Goal: Task Accomplishment & Management: Manage account settings

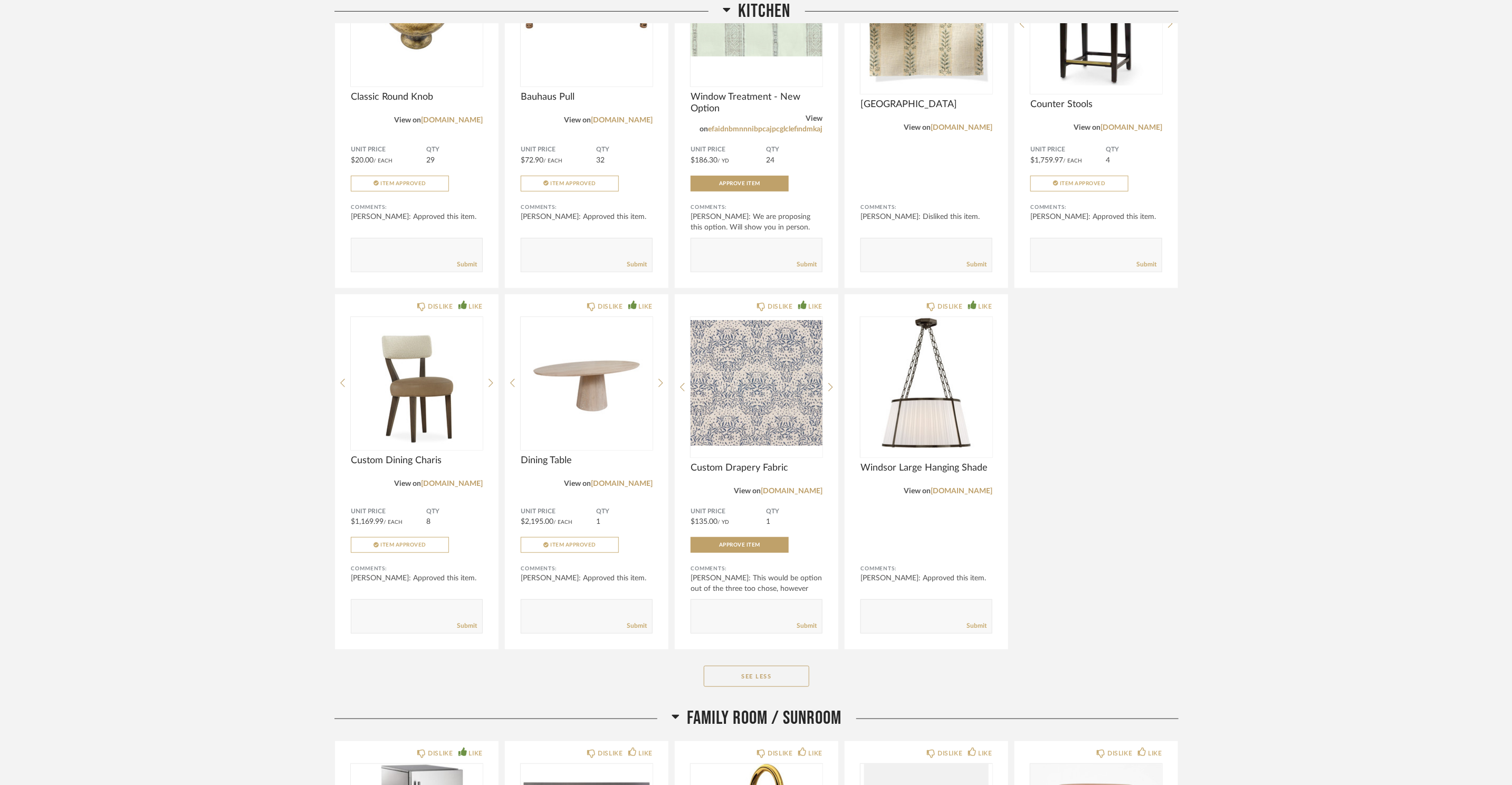
scroll to position [28, 0]
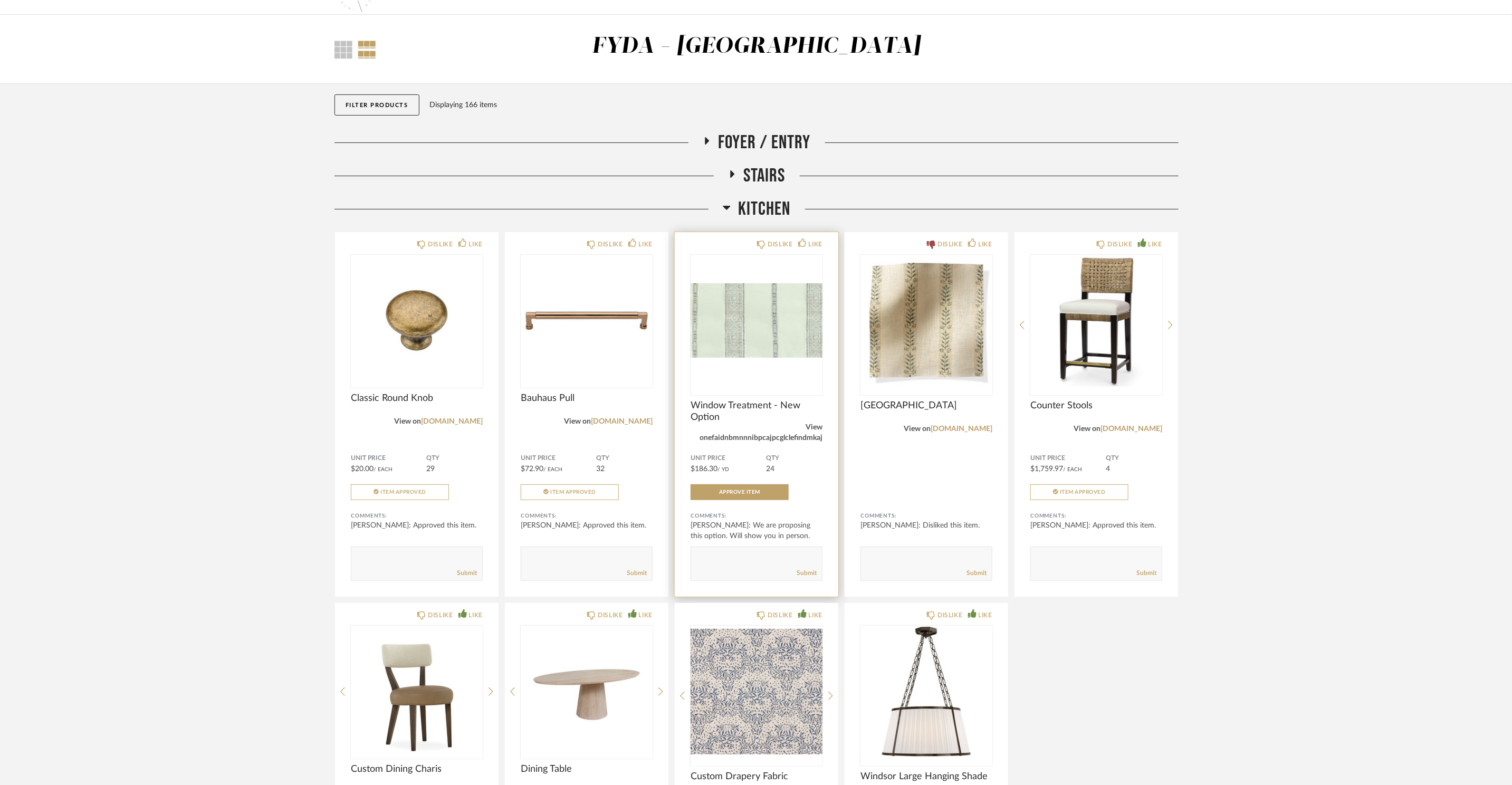
click at [790, 437] on link "efaidnbmnnnibpcajpcglclefindmkaj" at bounding box center [765, 438] width 114 height 8
click at [753, 347] on img "0" at bounding box center [757, 321] width 132 height 132
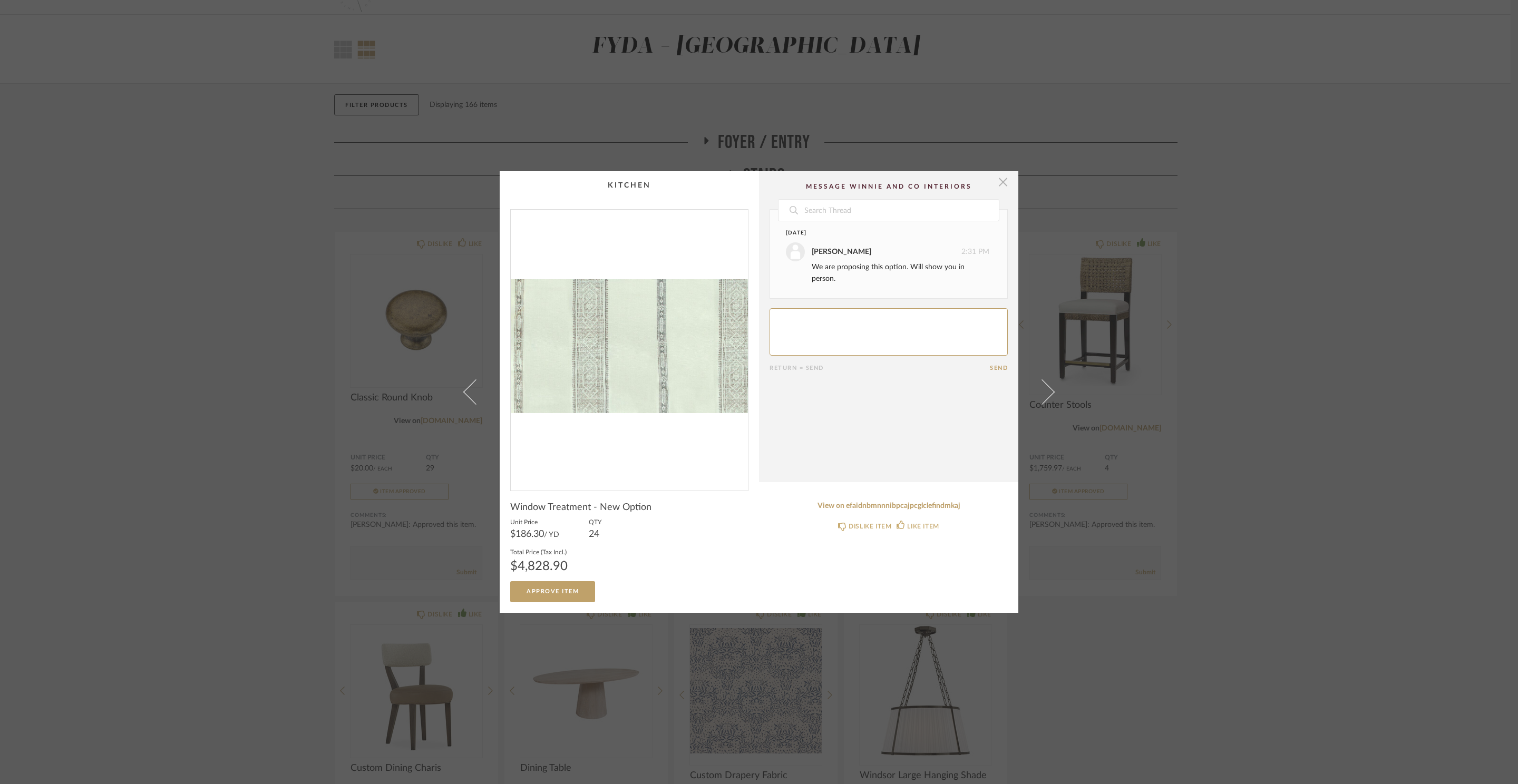
click at [1004, 187] on span "button" at bounding box center [1003, 182] width 21 height 21
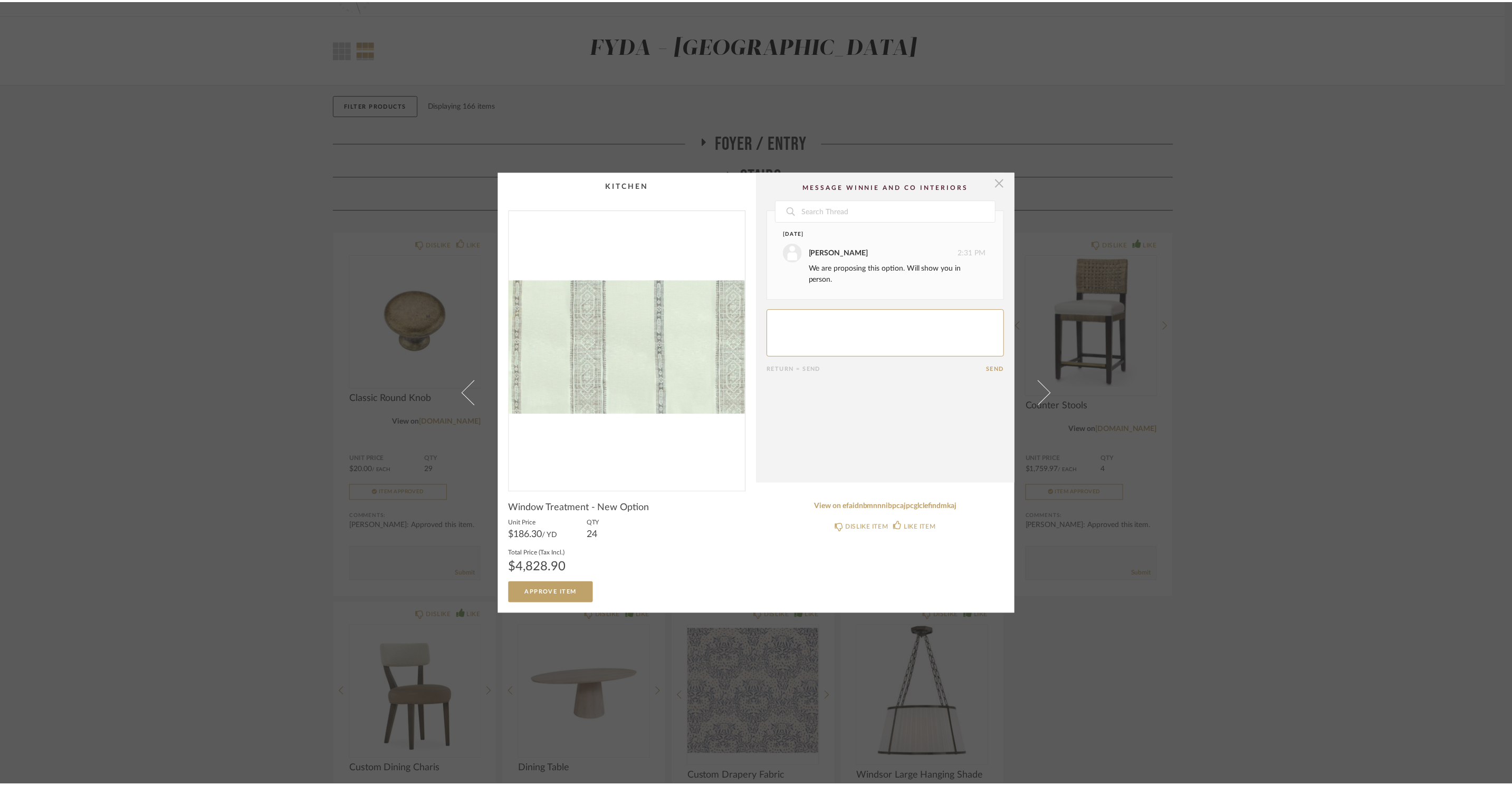
scroll to position [28, 0]
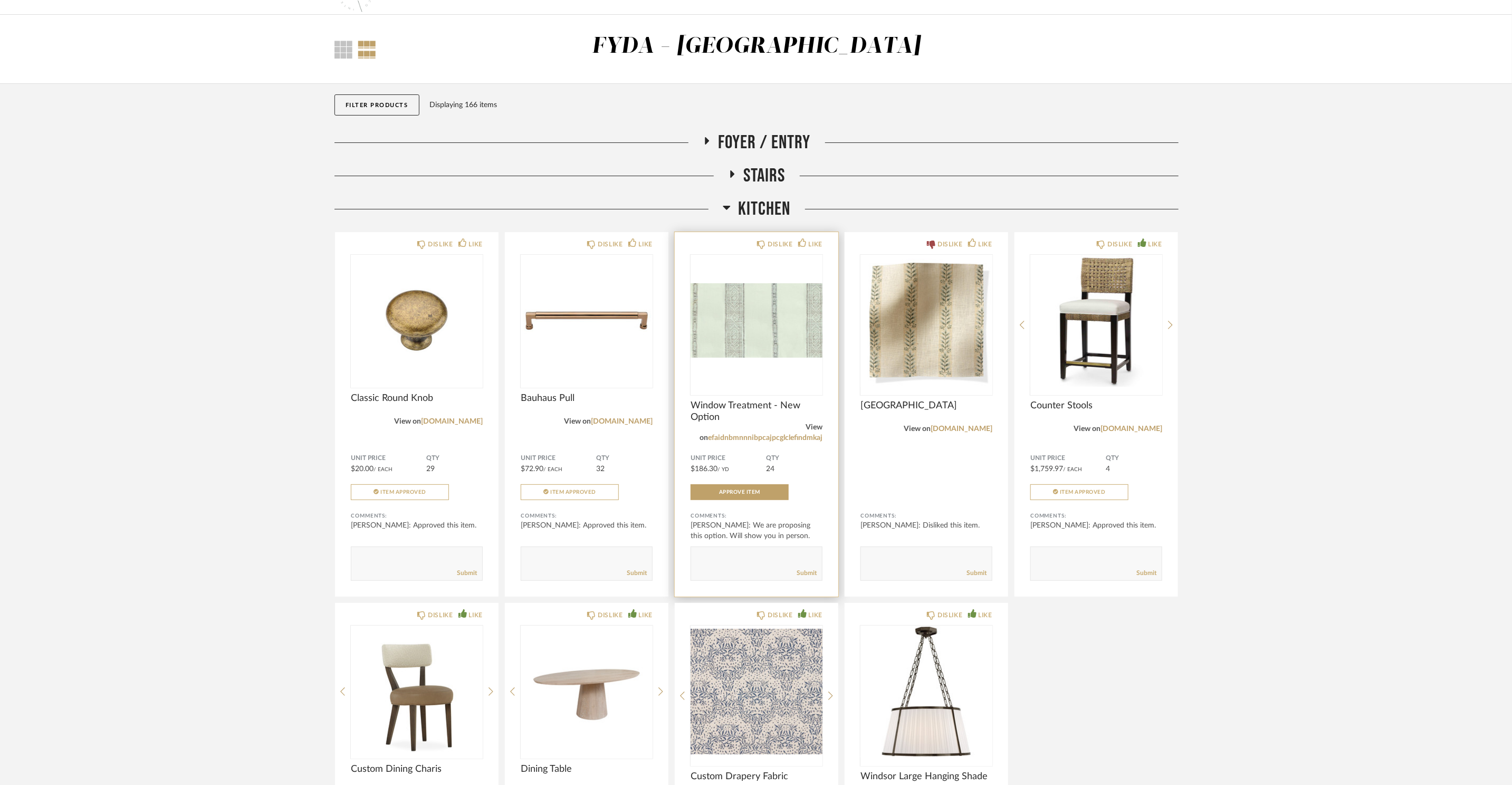
click at [760, 306] on img "0" at bounding box center [757, 321] width 132 height 132
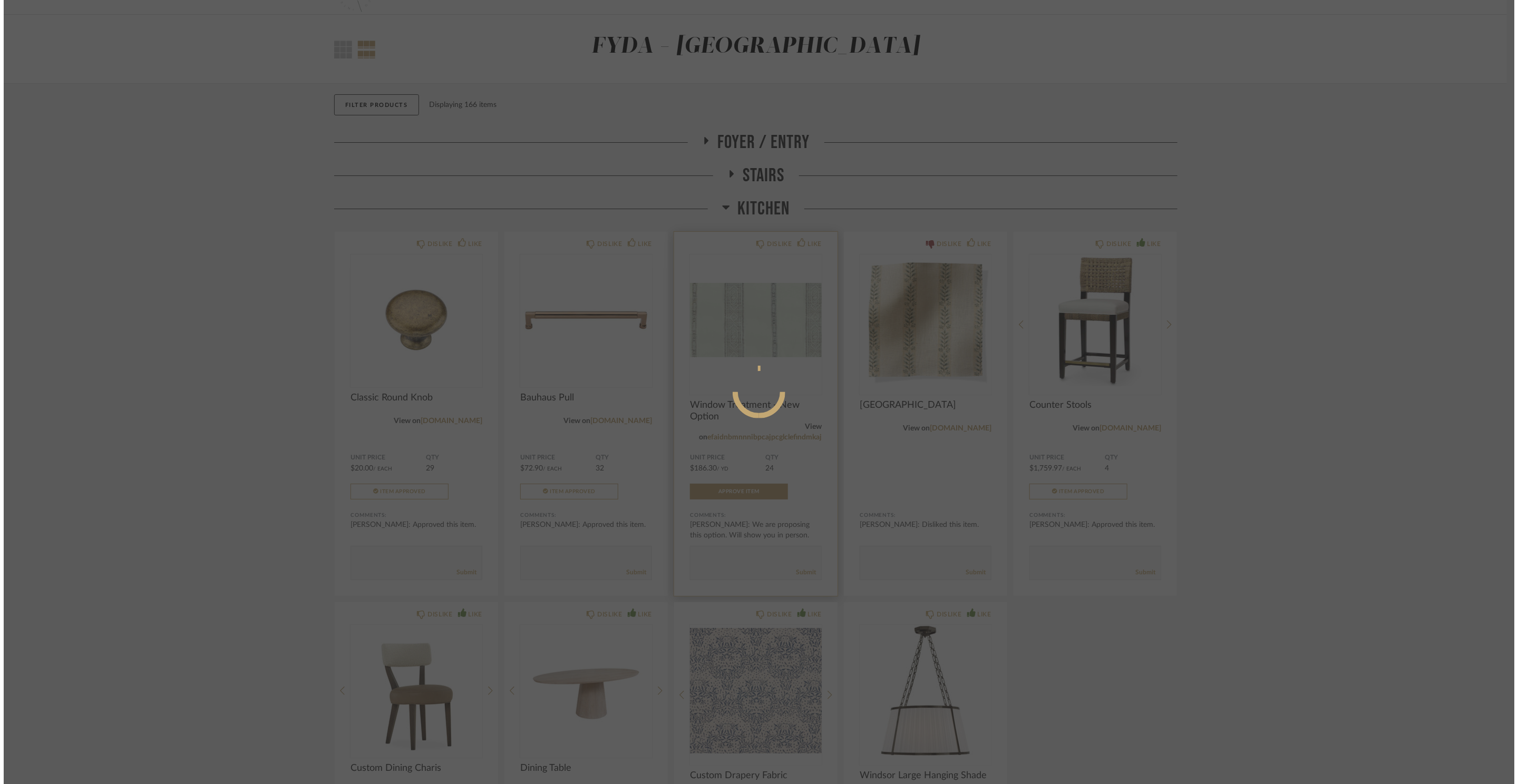
scroll to position [0, 0]
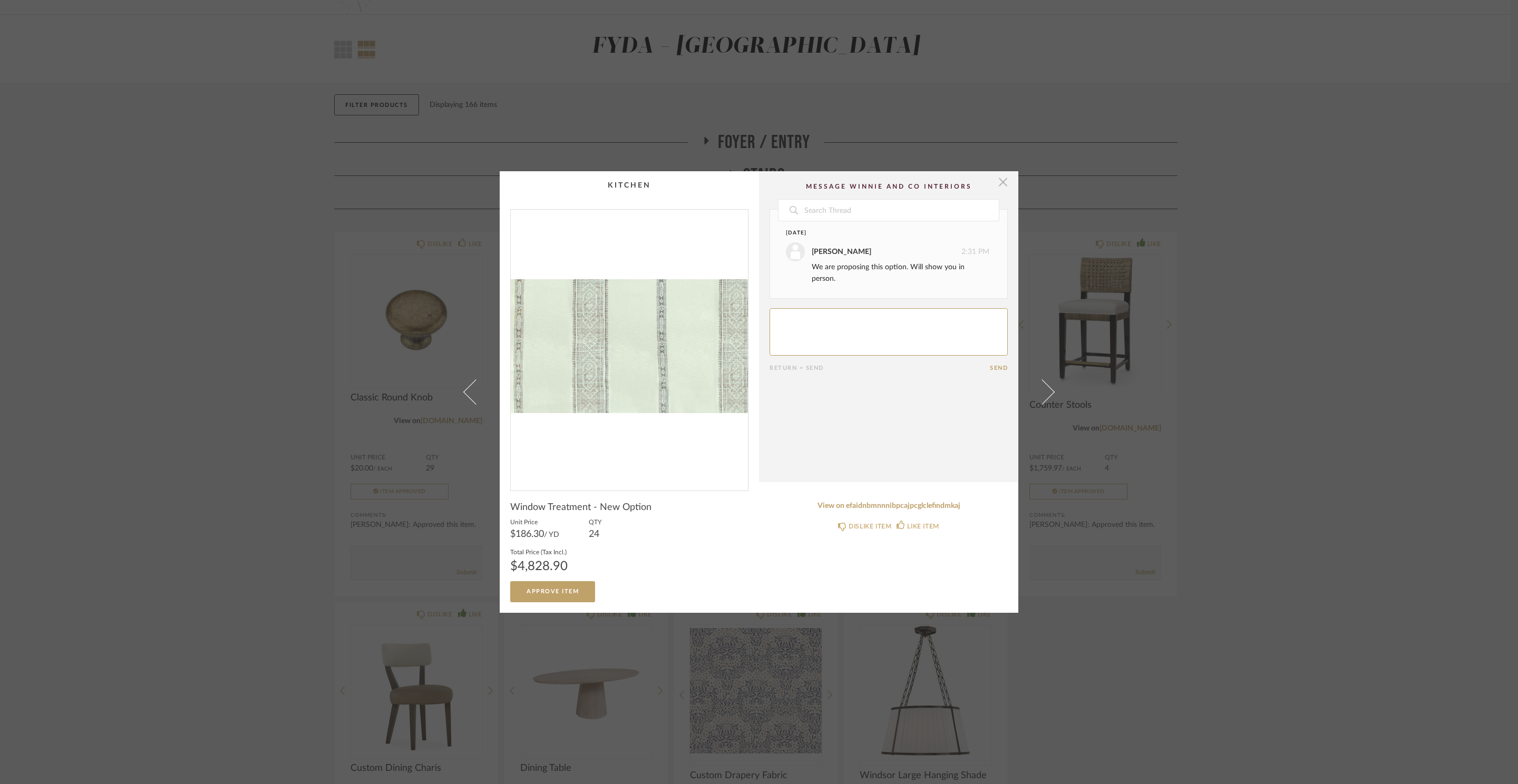
click at [999, 190] on span "button" at bounding box center [1003, 182] width 21 height 21
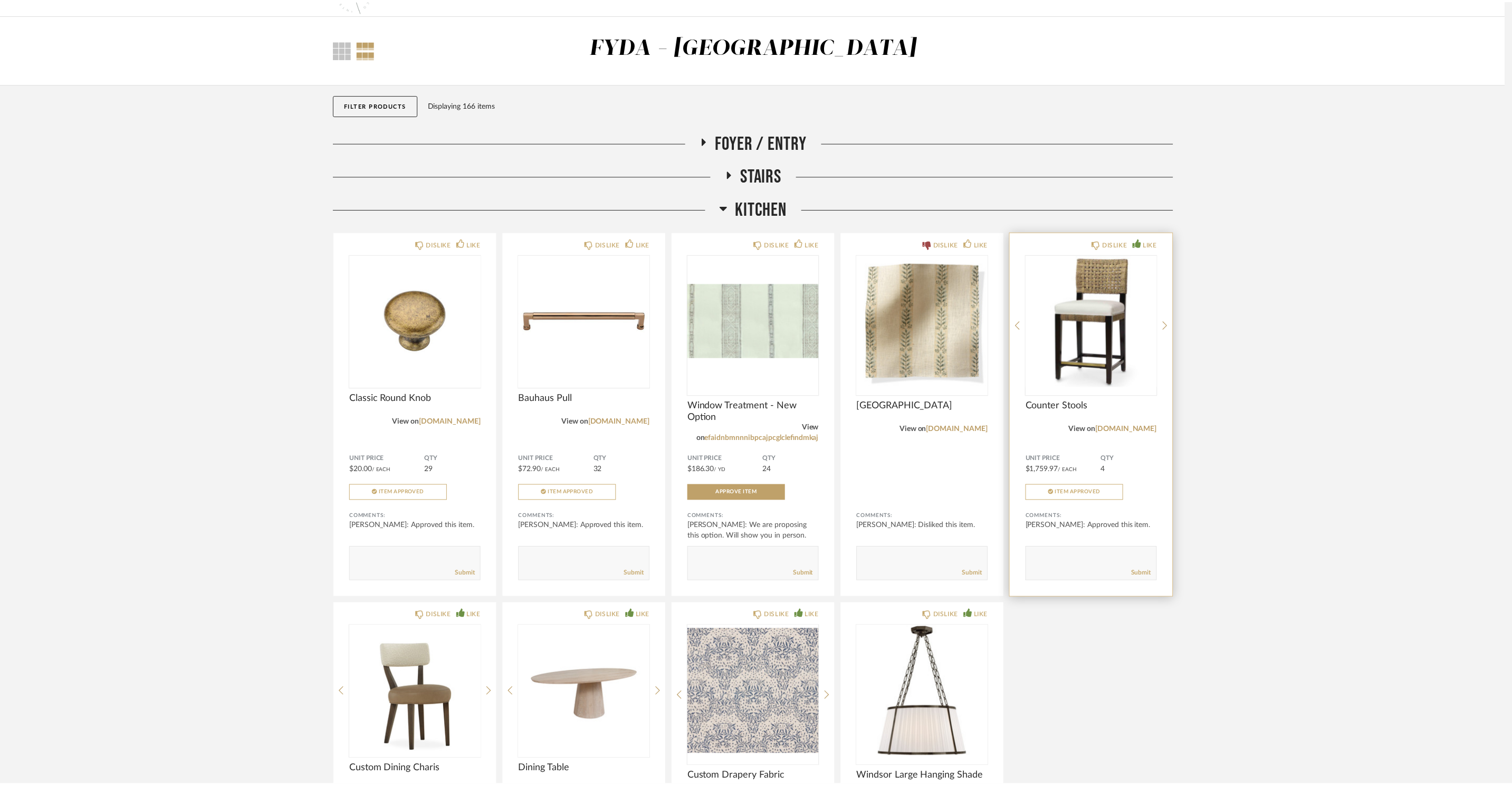
scroll to position [28, 0]
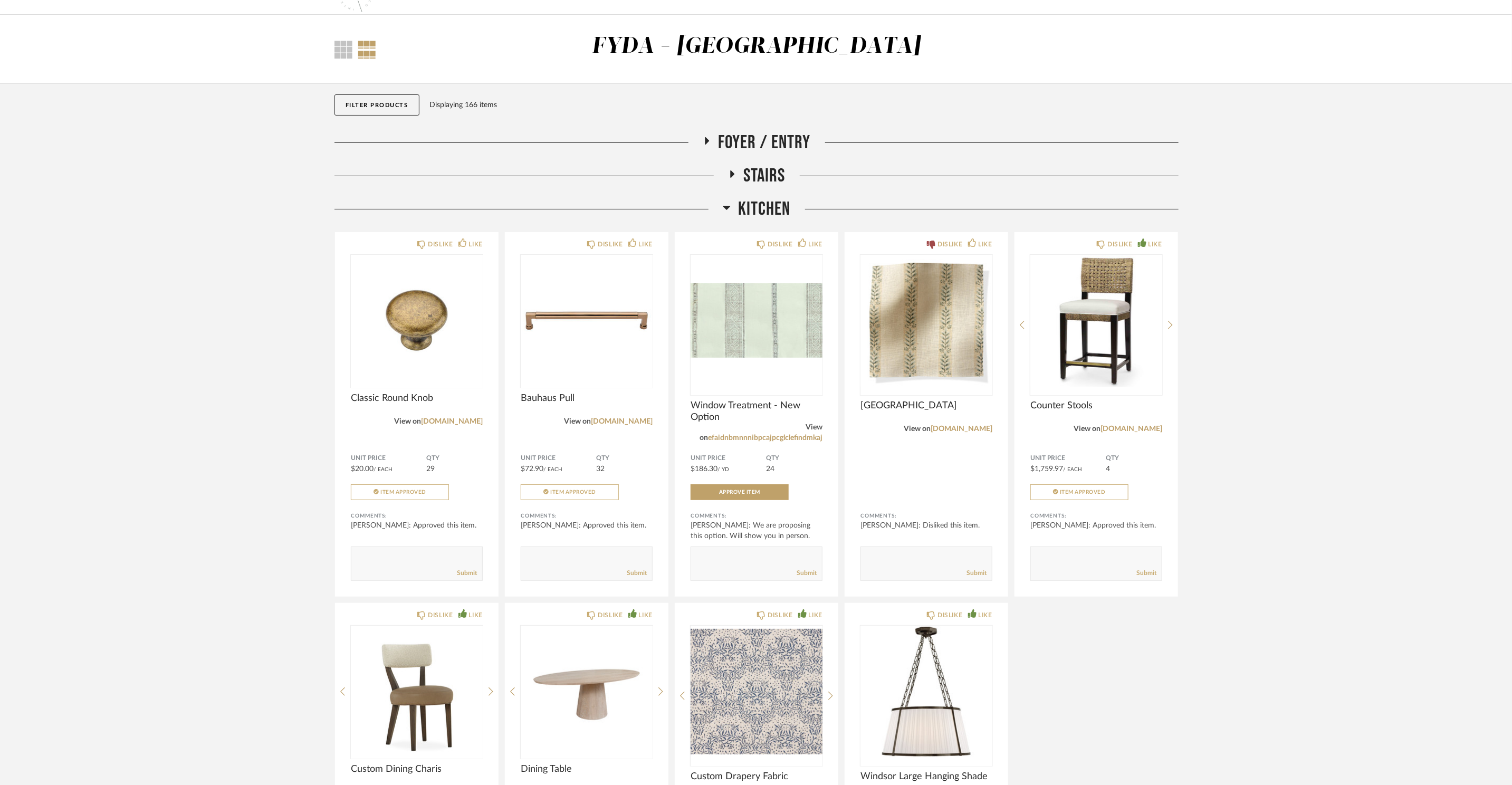
click at [755, 210] on span "Kitchen" at bounding box center [765, 209] width 53 height 22
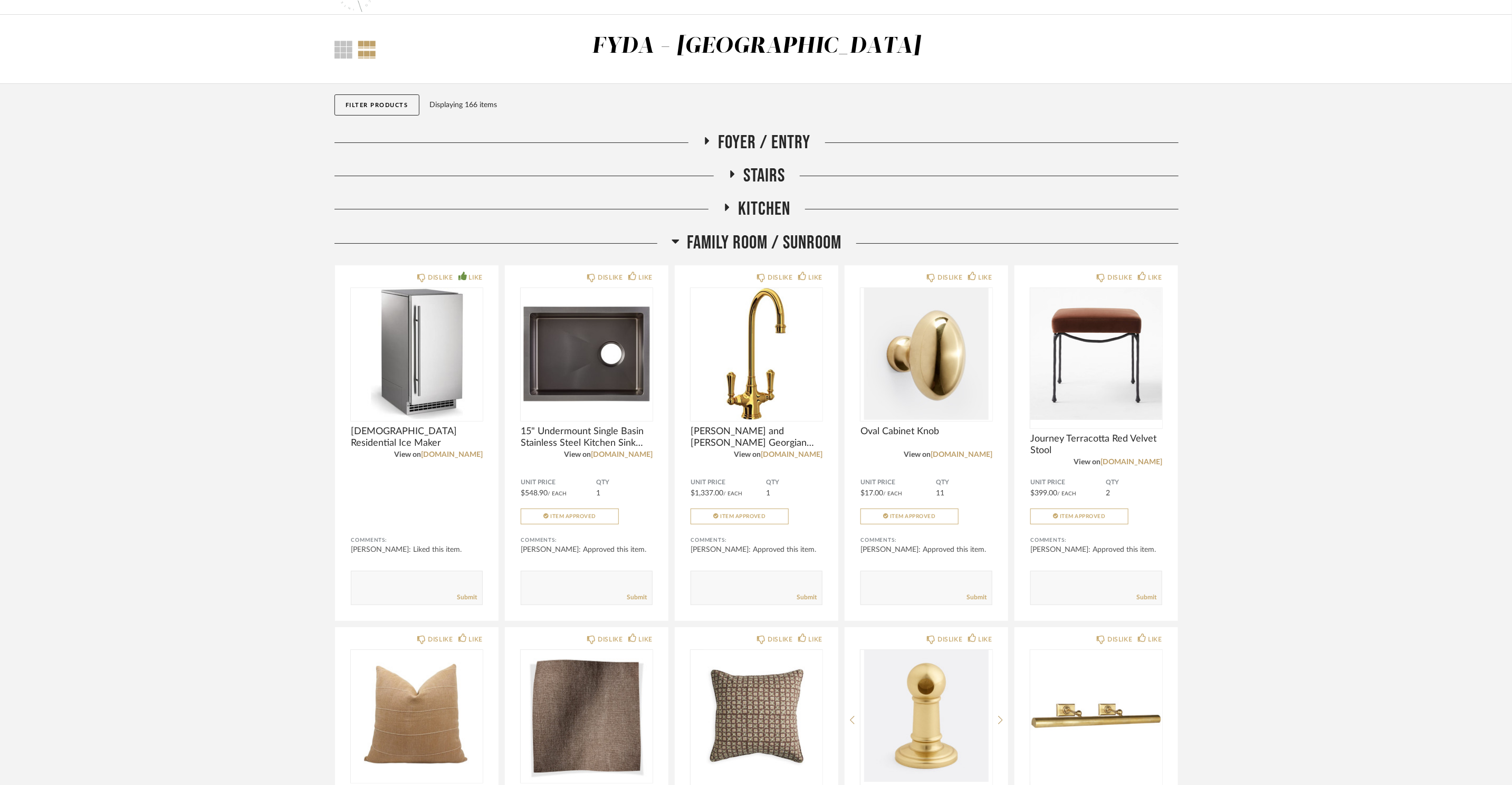
click at [747, 248] on span "Family Room / Sunroom" at bounding box center [765, 243] width 155 height 22
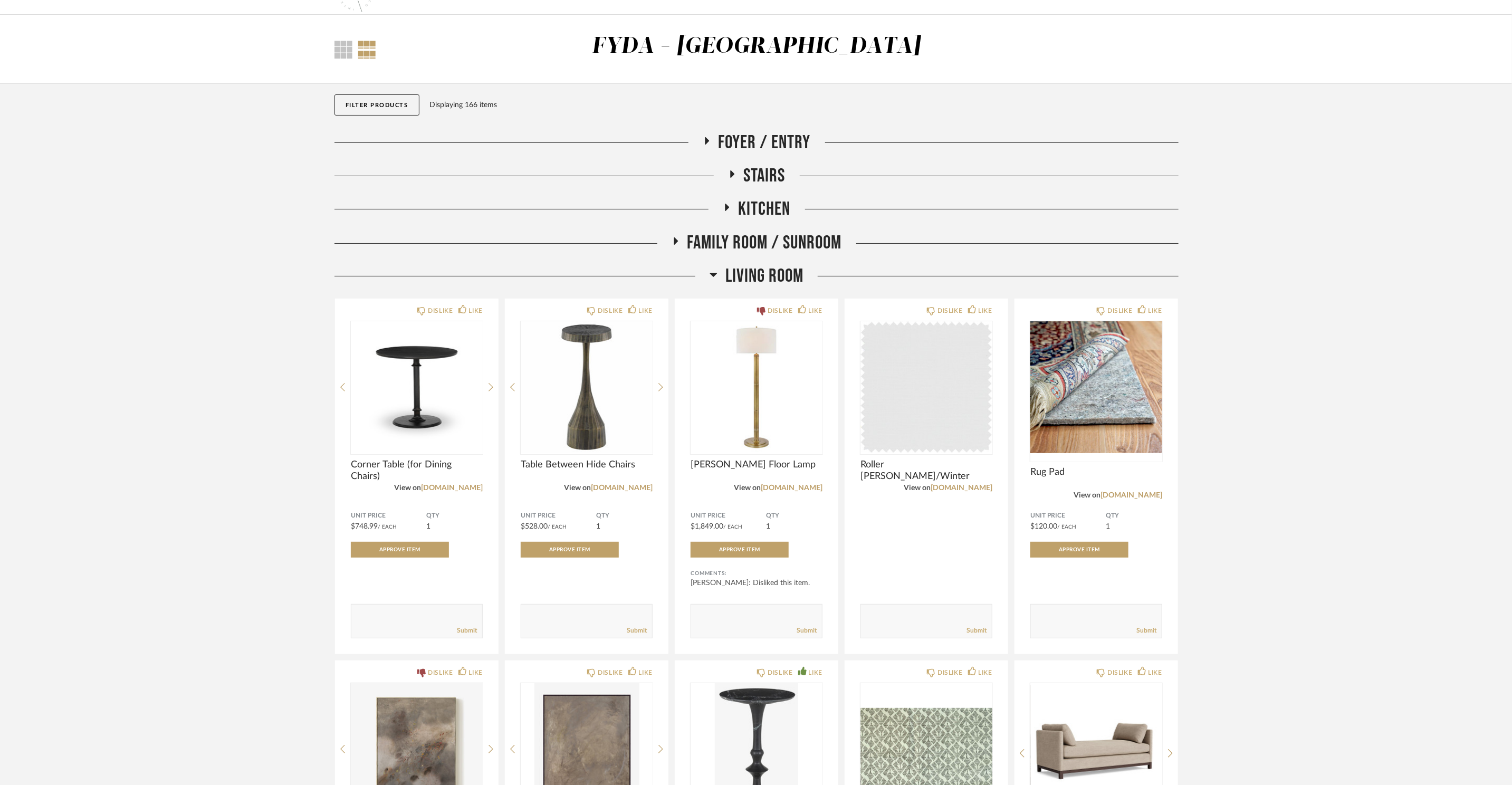
click at [744, 282] on span "Living Room" at bounding box center [765, 276] width 78 height 22
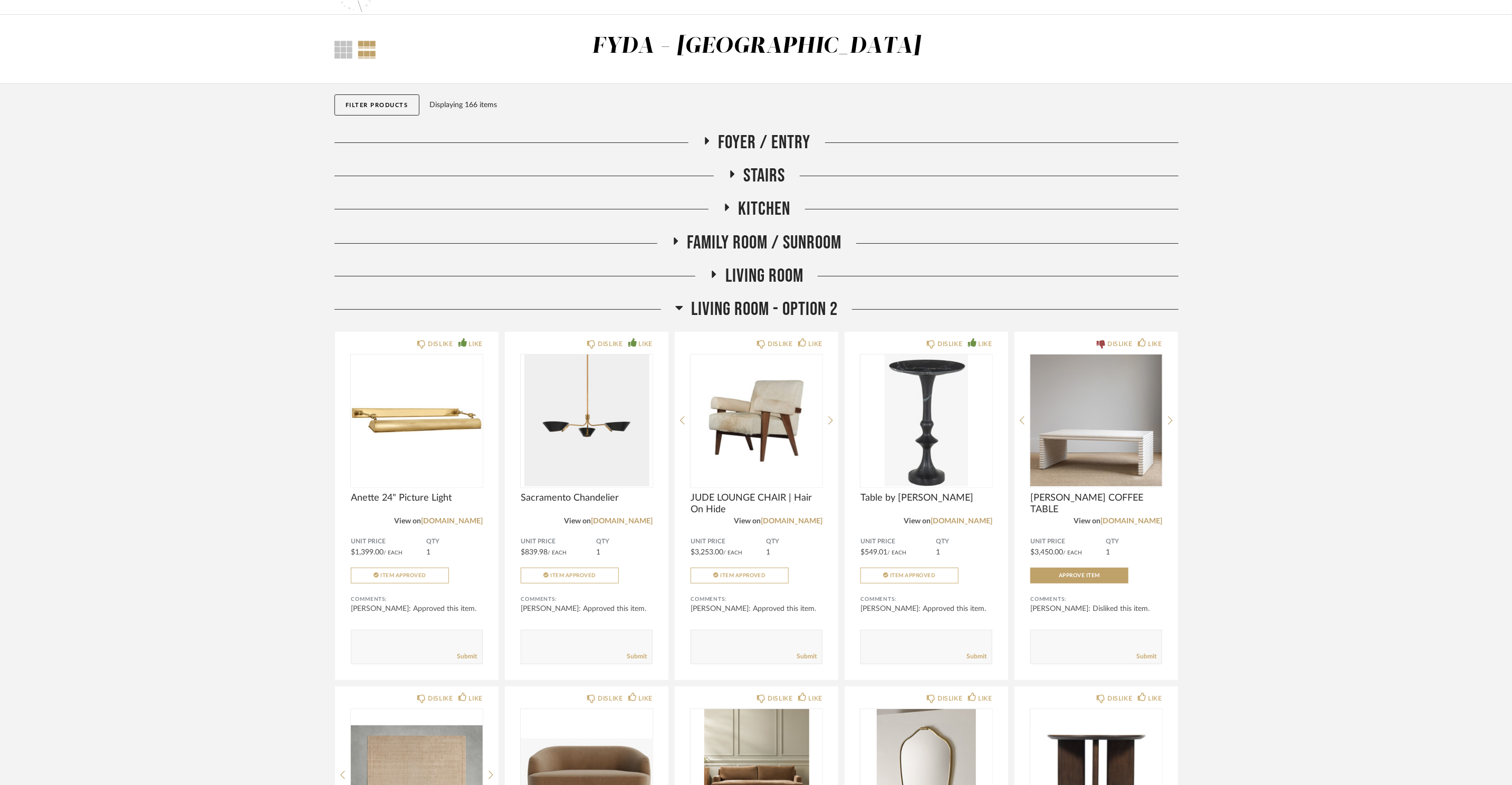
click at [752, 305] on span "Living Room - Option 2" at bounding box center [765, 309] width 147 height 22
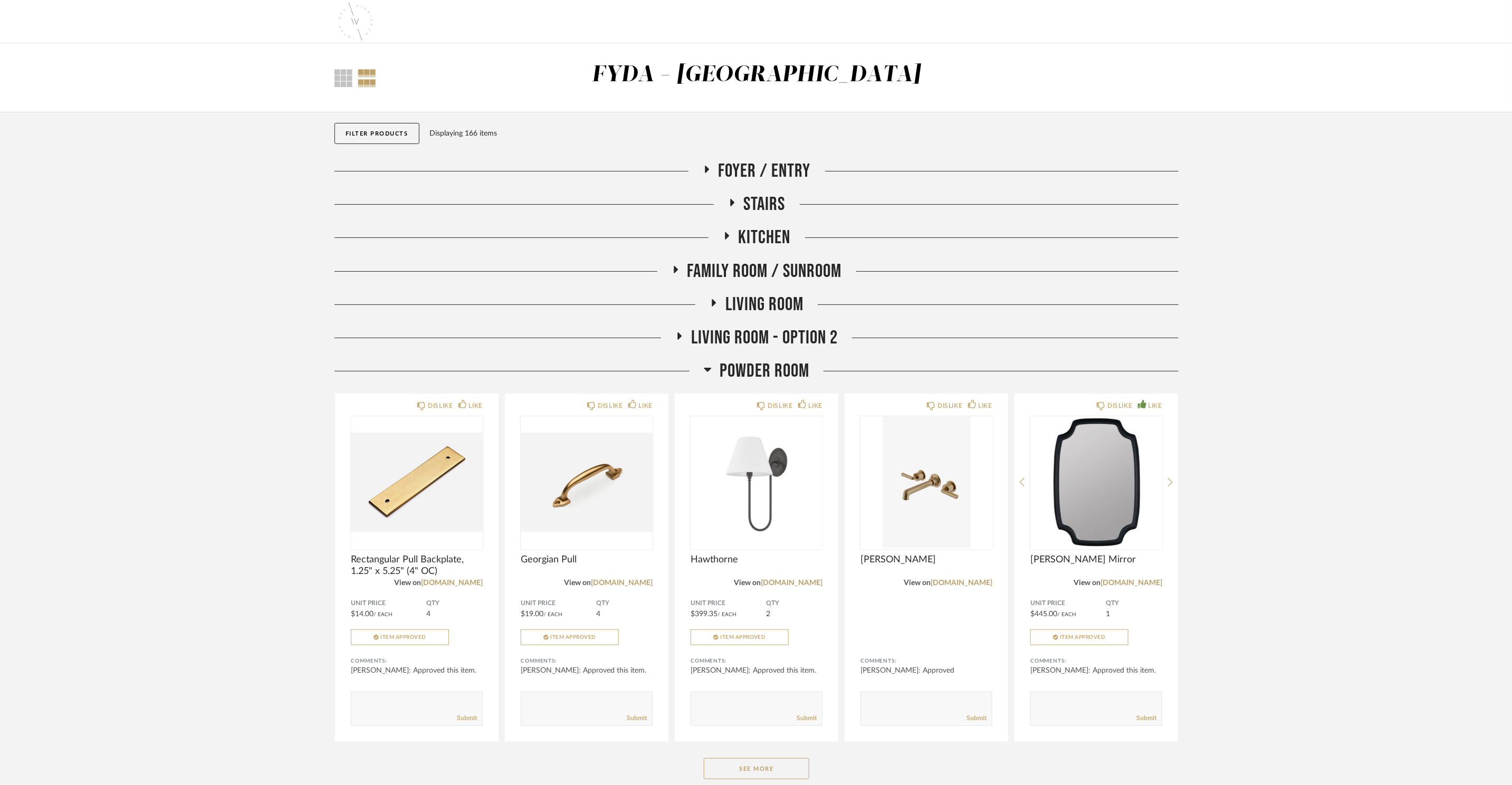
click at [737, 171] on span "Foyer / Entry" at bounding box center [765, 171] width 93 height 22
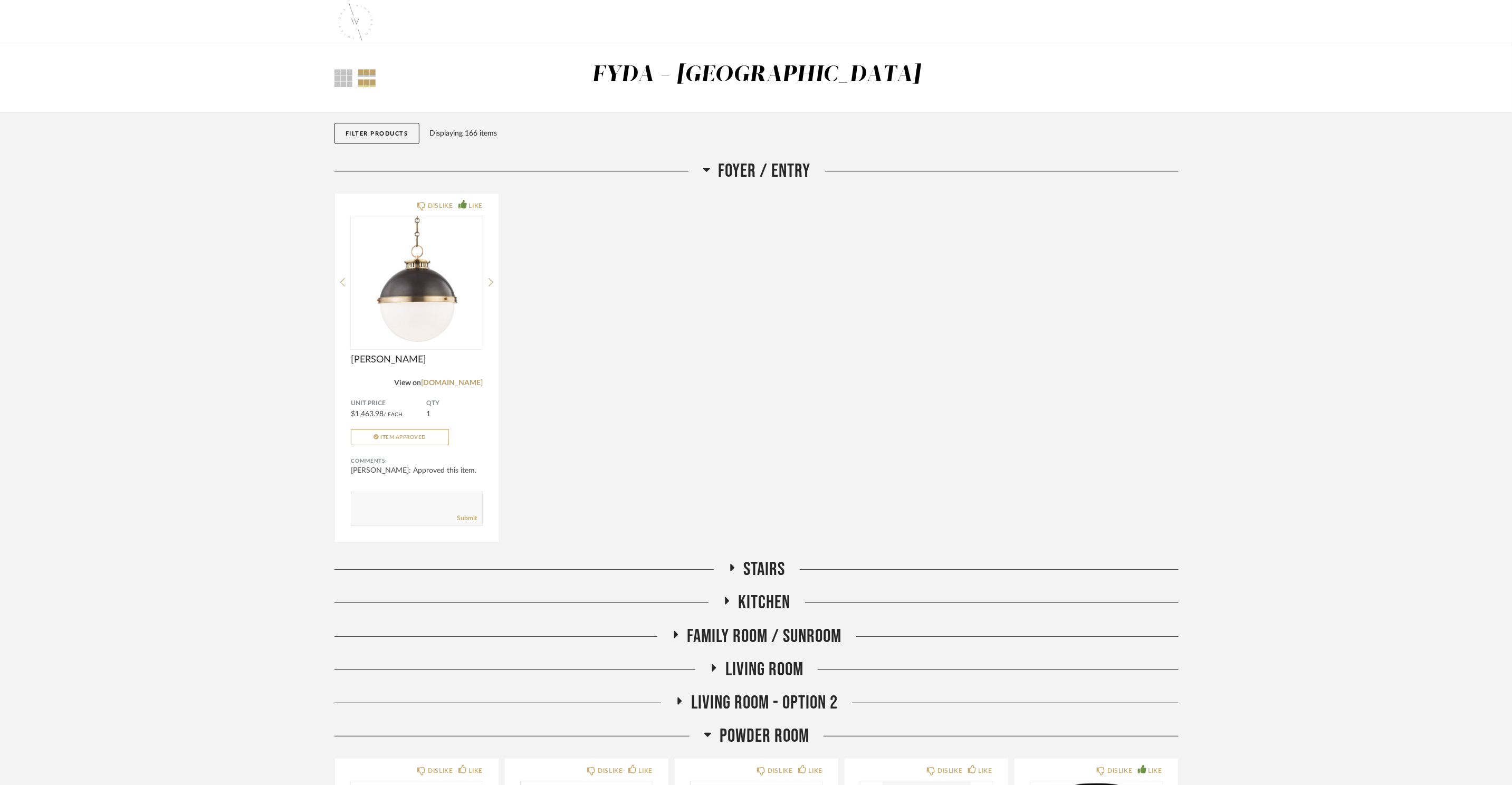
click at [737, 171] on span "Foyer / Entry" at bounding box center [765, 171] width 93 height 22
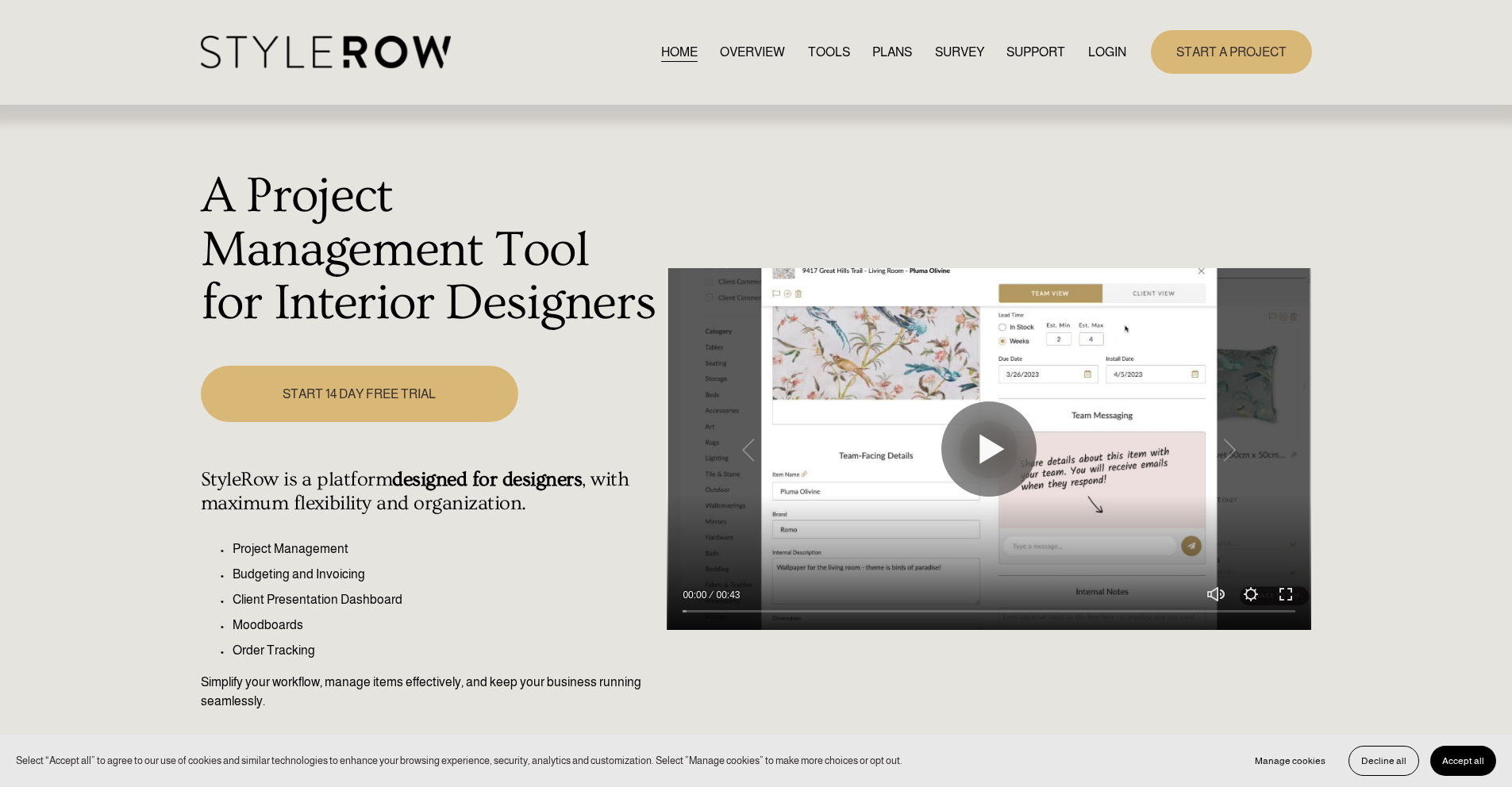
click at [1108, 56] on link "LOGIN" at bounding box center [1106, 52] width 38 height 21
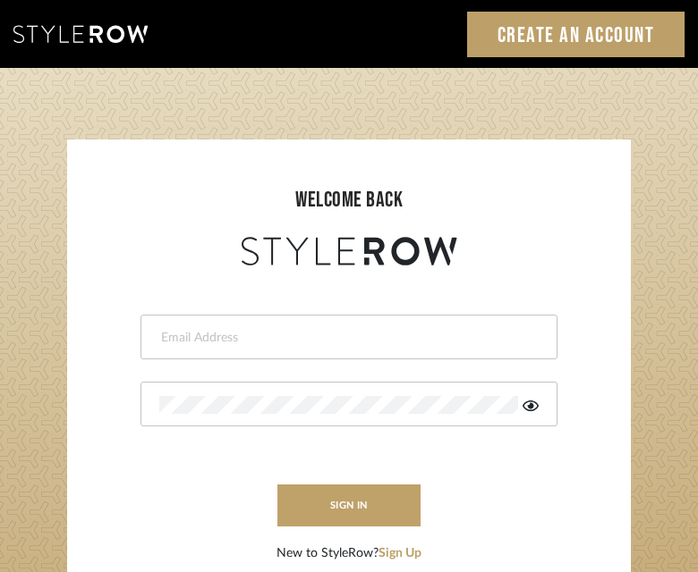
click at [311, 351] on div at bounding box center [348, 337] width 417 height 45
type input "ashley@winnieandcointeriors.com"
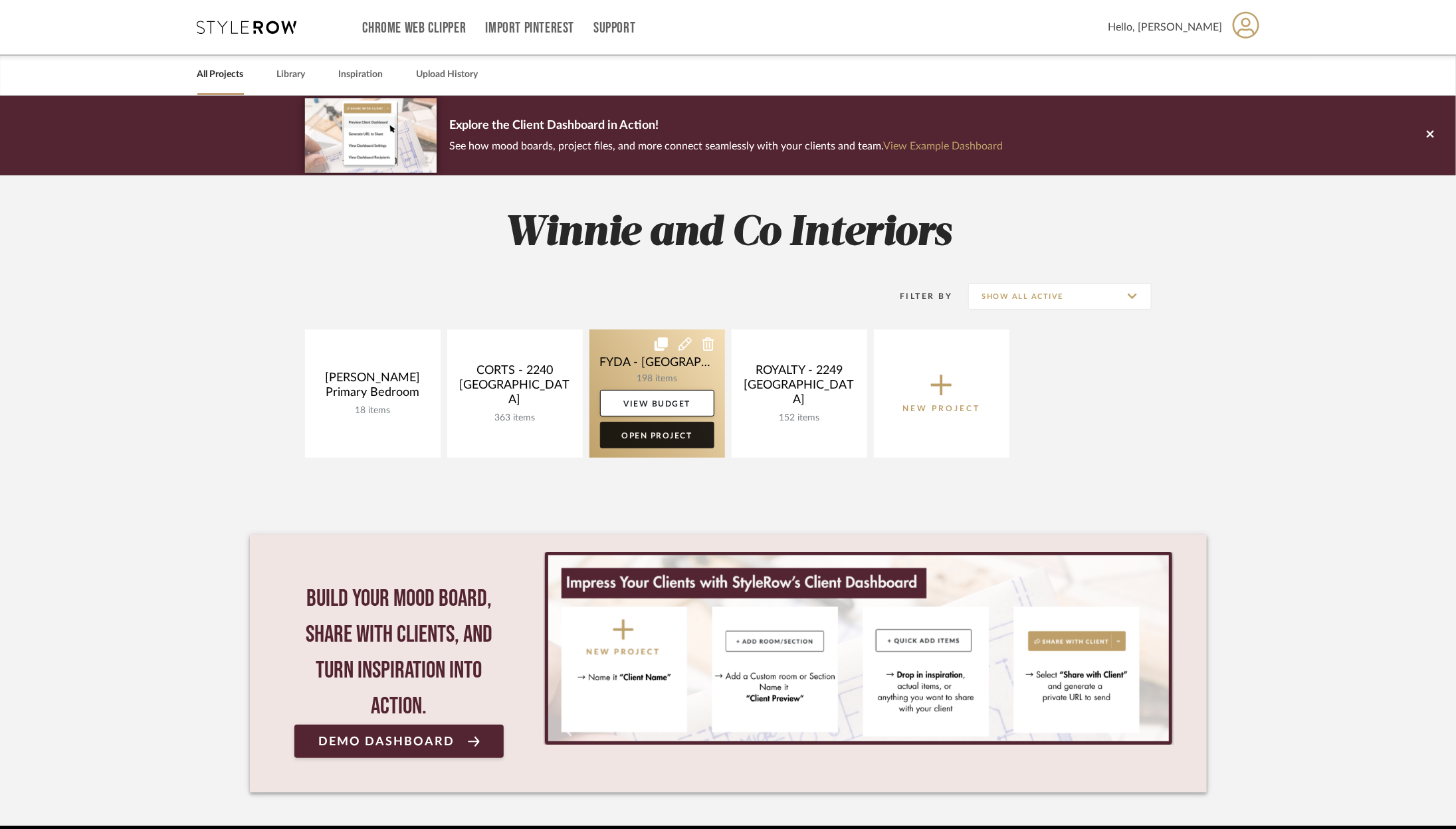
click at [658, 435] on link "Open Project" at bounding box center [657, 435] width 114 height 27
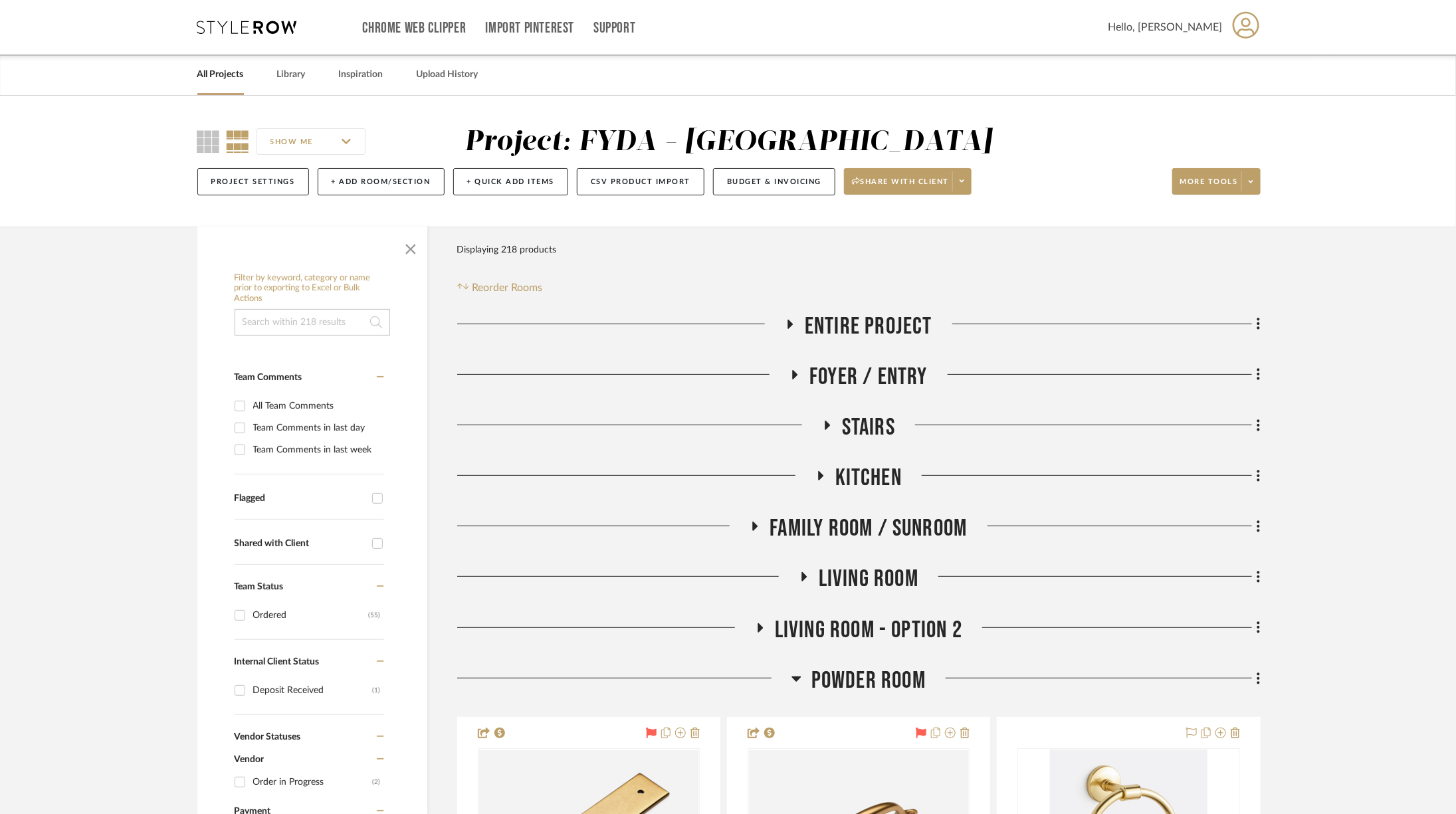
click at [790, 324] on span "Entire Project" at bounding box center [868, 326] width 128 height 28
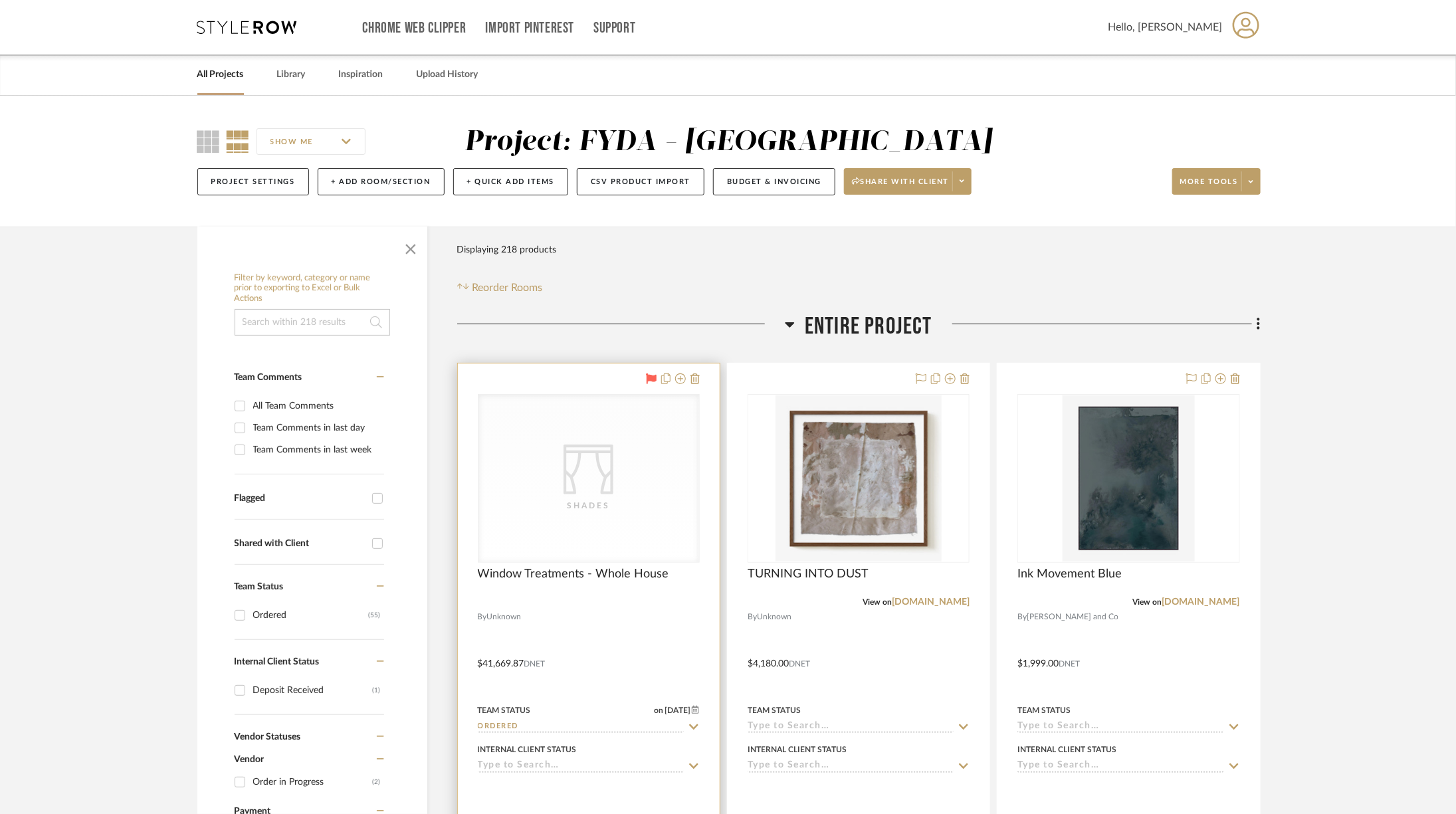
click at [602, 521] on div "CategoryIconFabrics Created with Sketch. Shades" at bounding box center [588, 478] width 221 height 167
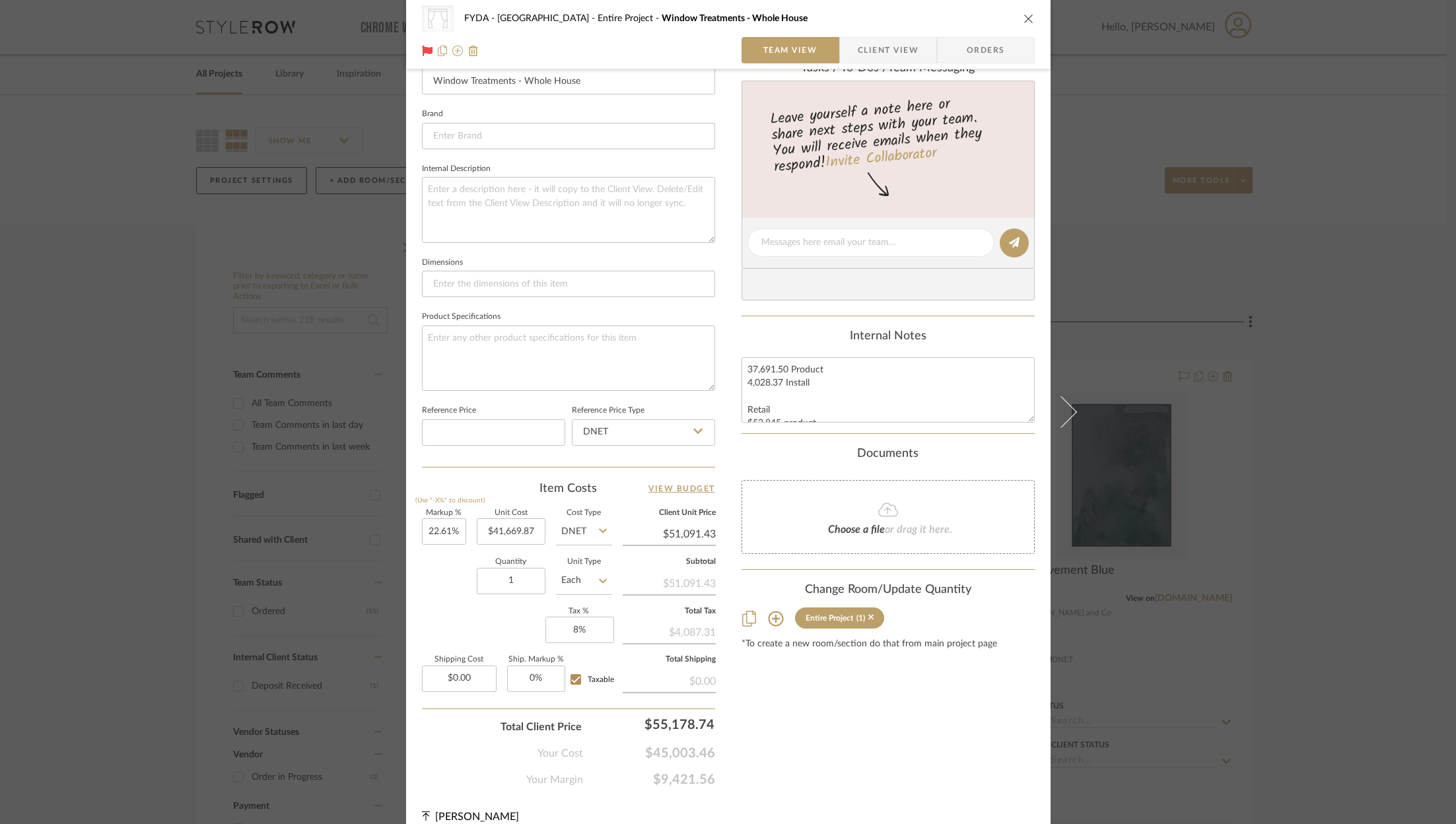
scroll to position [398, 0]
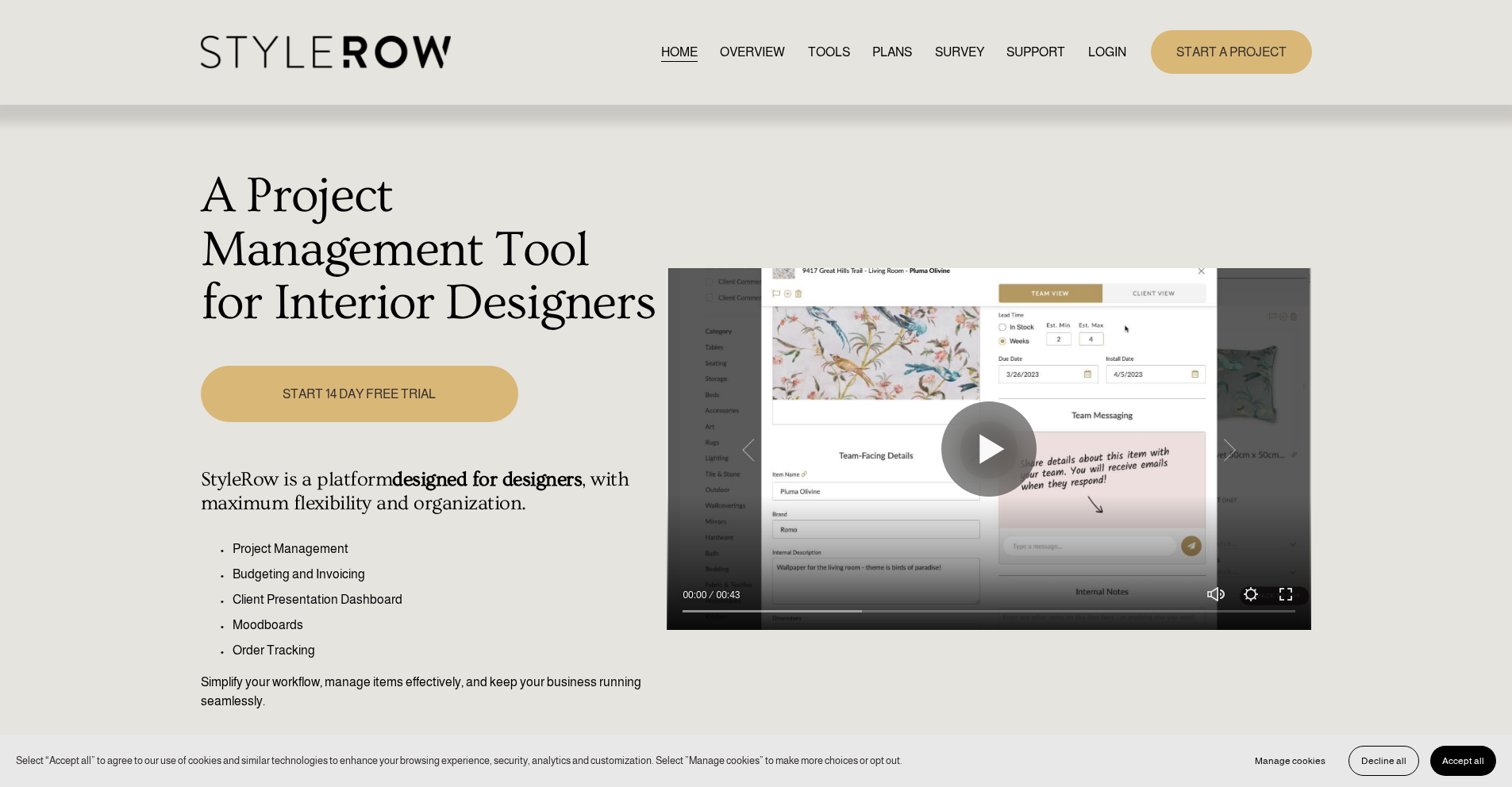
click at [1109, 47] on link "LOGIN" at bounding box center [1106, 52] width 38 height 21
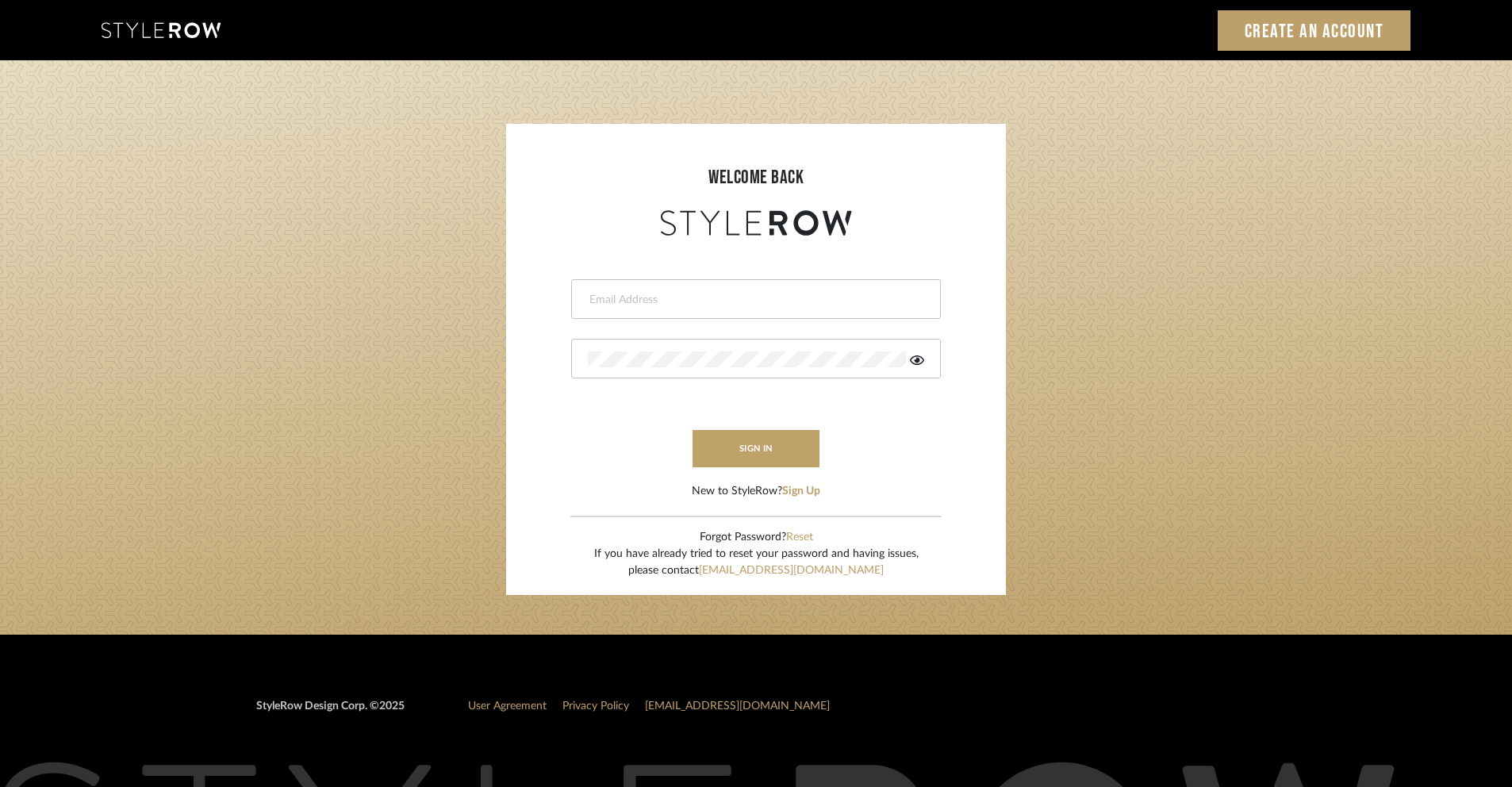
click at [832, 297] on input "email" at bounding box center [754, 300] width 333 height 16
type input "ashley@winnieandcointeriors.com"
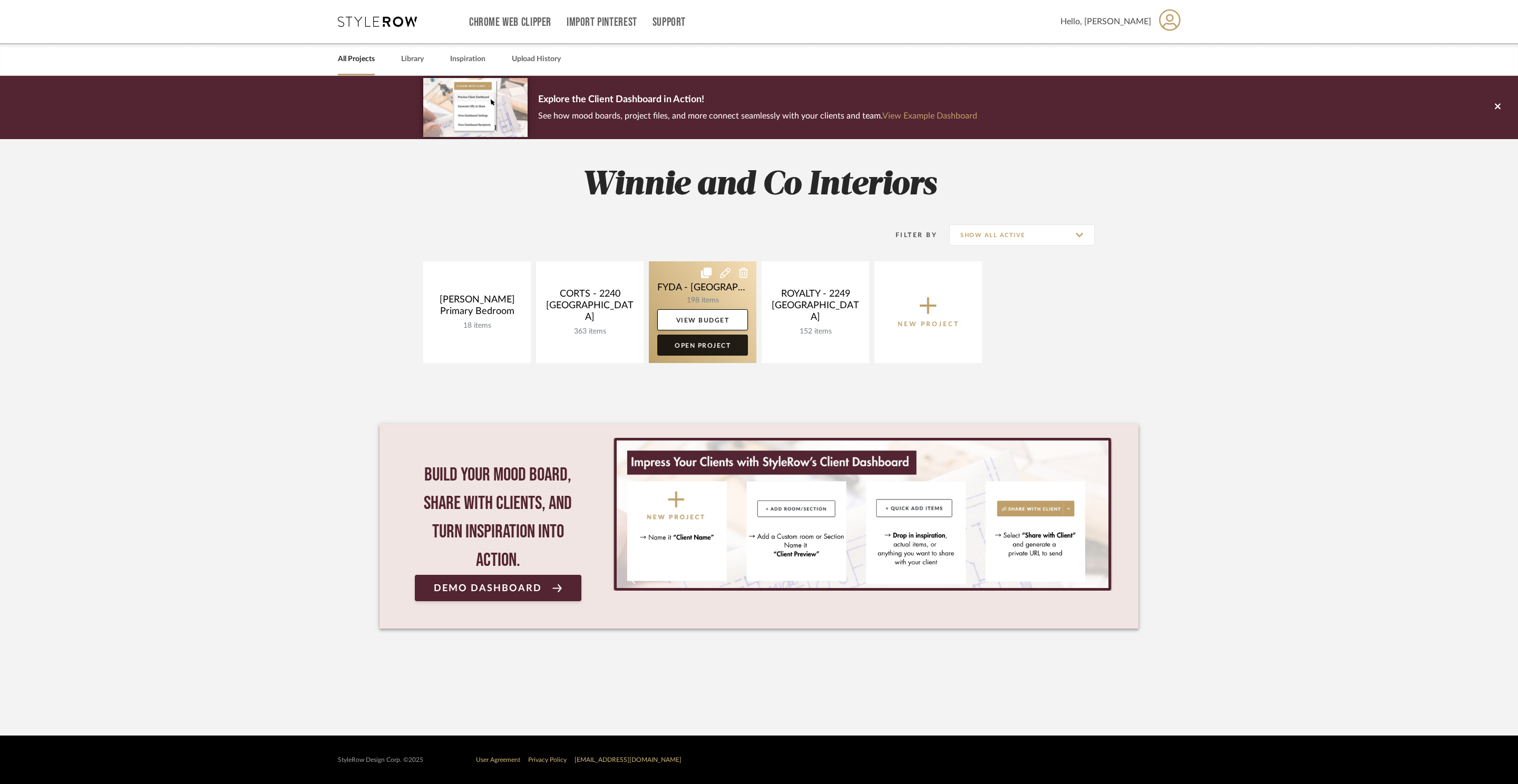
click at [697, 338] on link "Open Project" at bounding box center [702, 345] width 91 height 21
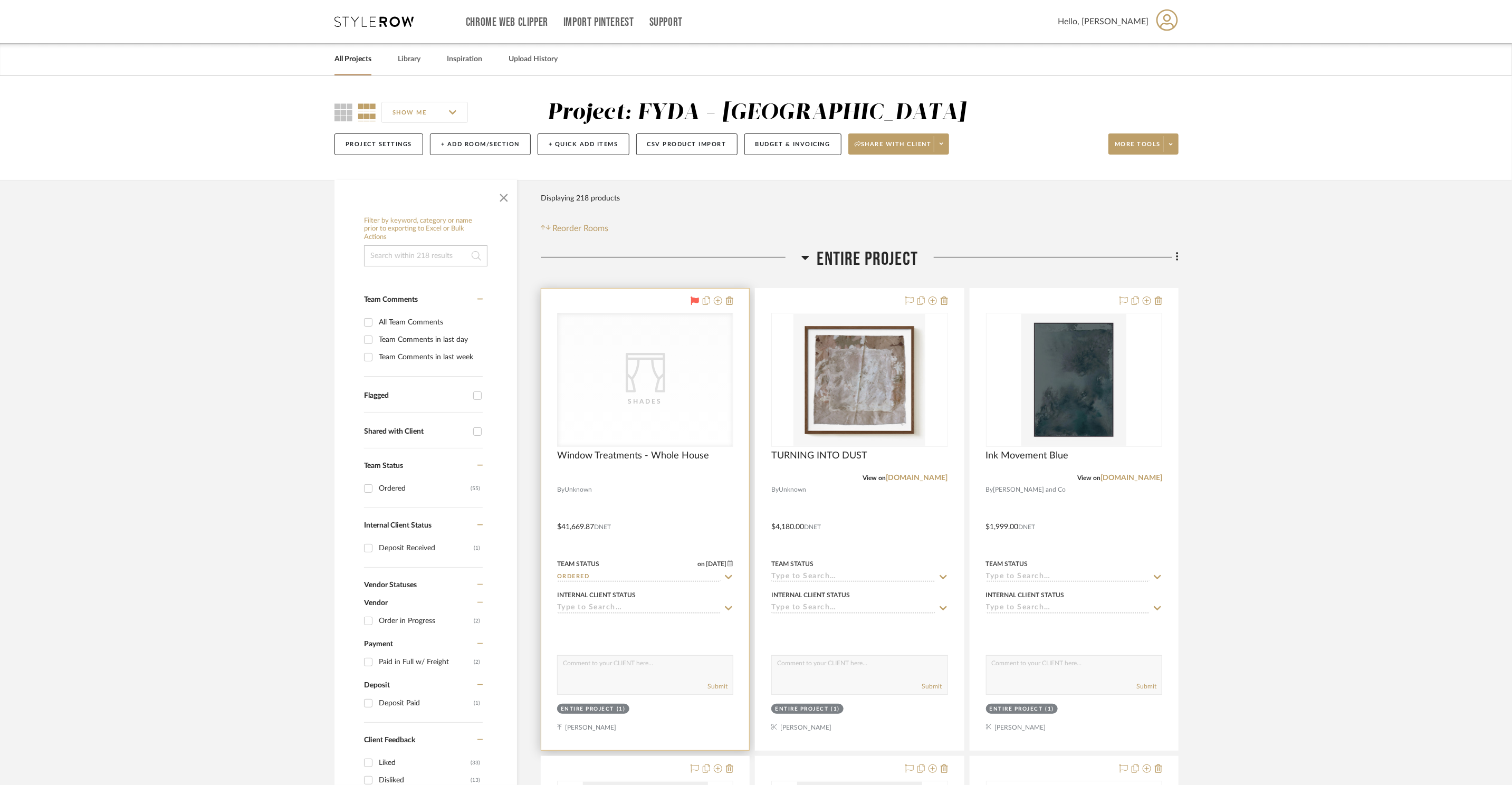
click at [675, 398] on div "Shades" at bounding box center [645, 402] width 106 height 11
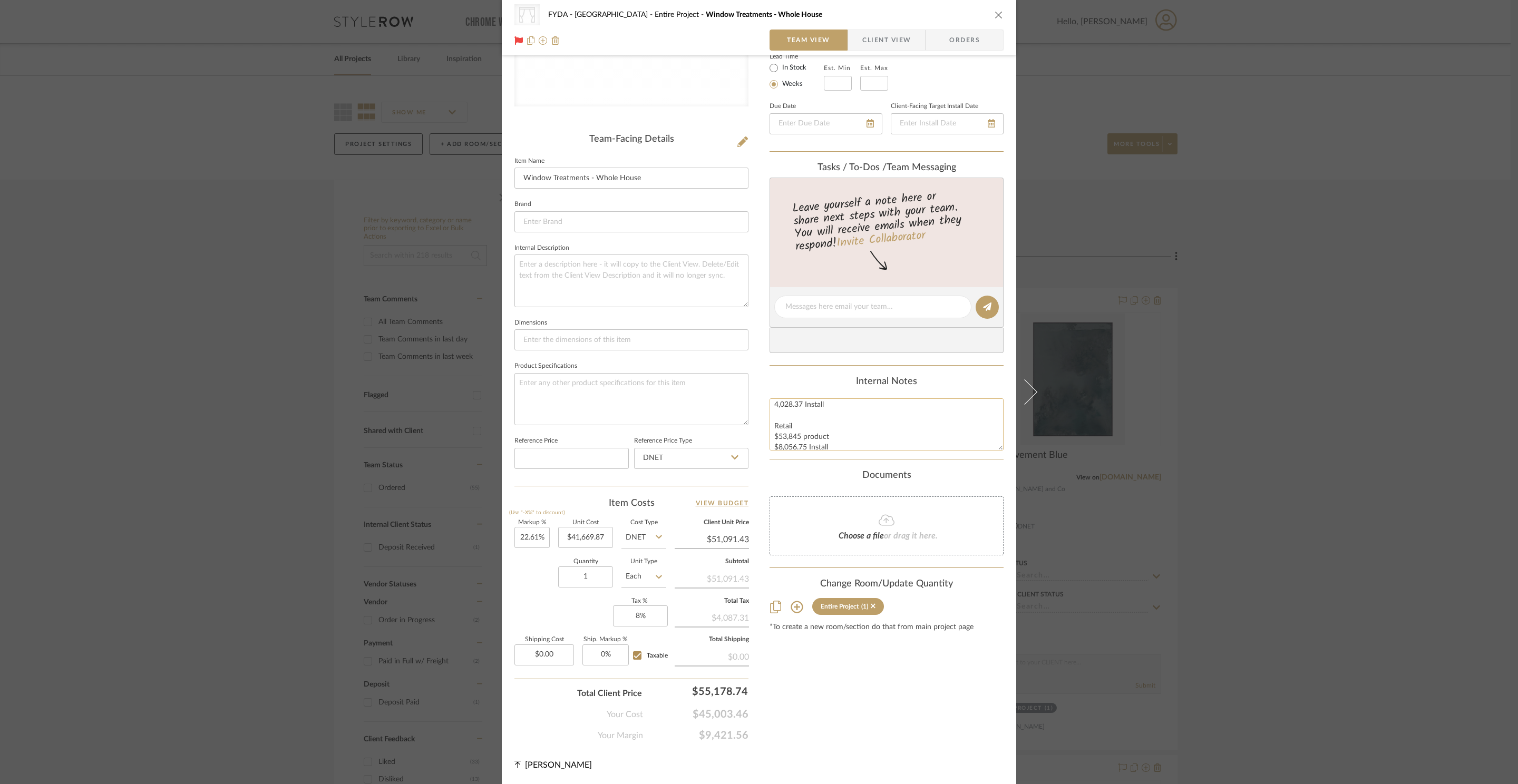
scroll to position [21, 0]
click at [833, 445] on textarea "37,691.50 Product 4,028.37 Install Retail $53,845 product $8,056.75 Install" at bounding box center [886, 424] width 234 height 52
type textarea "37,691.50 Product 4,028.37 Install Retail $53,845 product $8,056.75 Install 416…"
type input "51091.43"
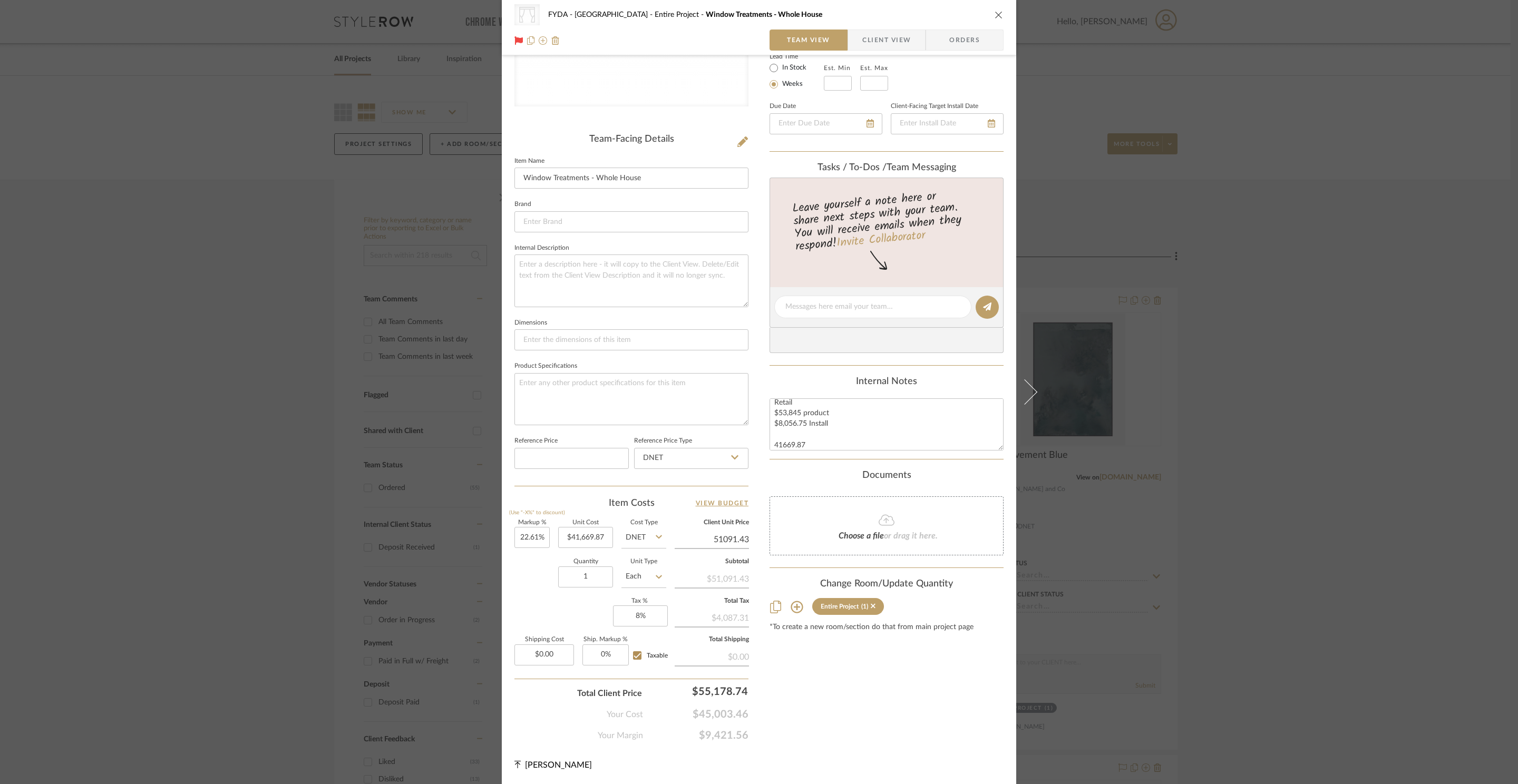
click at [728, 538] on input "51091.43" at bounding box center [712, 539] width 74 height 16
type input "$51,091.43"
click at [889, 714] on div "Content here copies to Client View - confirm visibility there. Show in Client D…" at bounding box center [886, 309] width 234 height 865
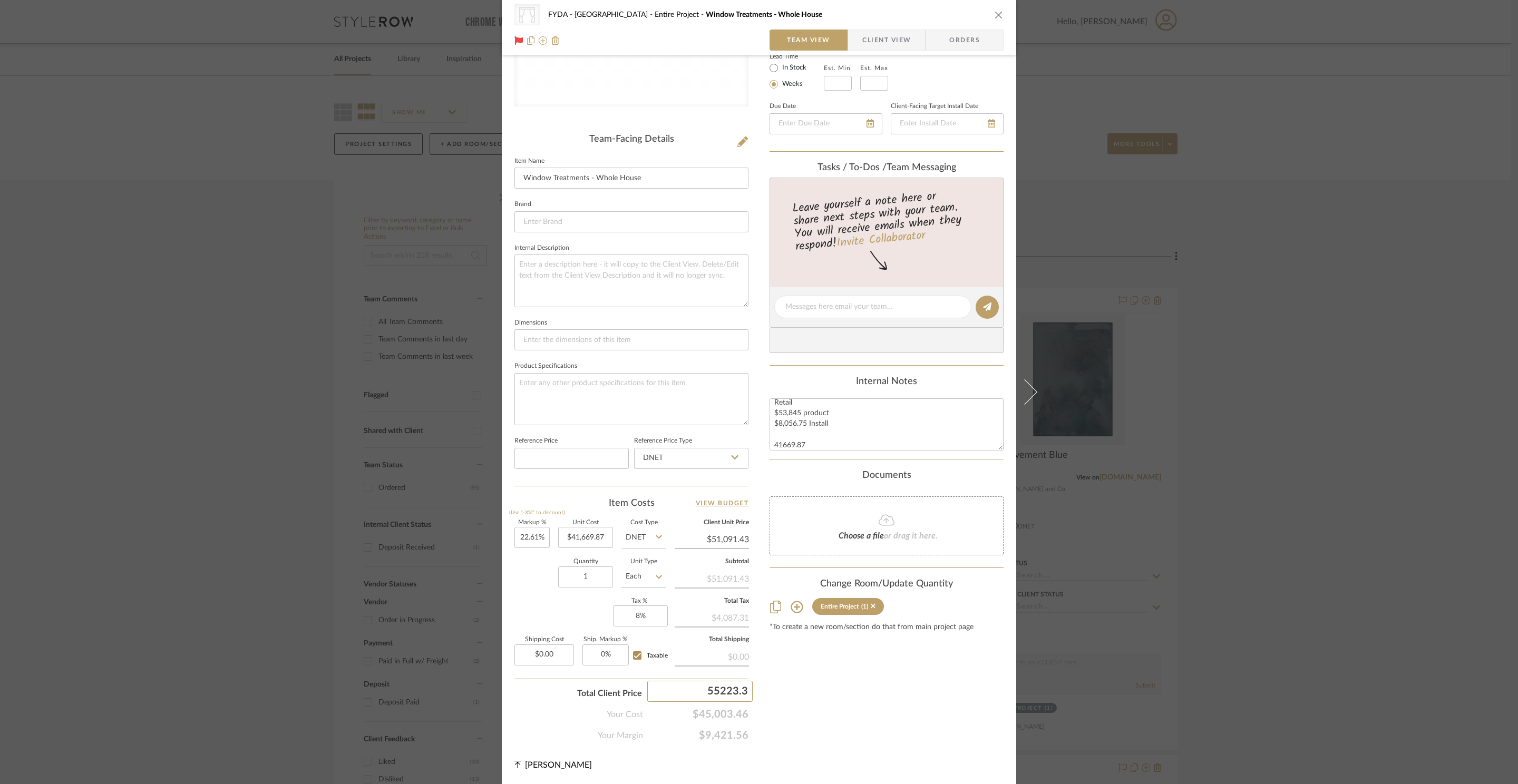
type input "55223.37"
click at [870, 730] on div "CategoryIconFabrics Created with Sketch. Shades FYDA - 655 City Park Entire Pro…" at bounding box center [759, 392] width 1518 height 784
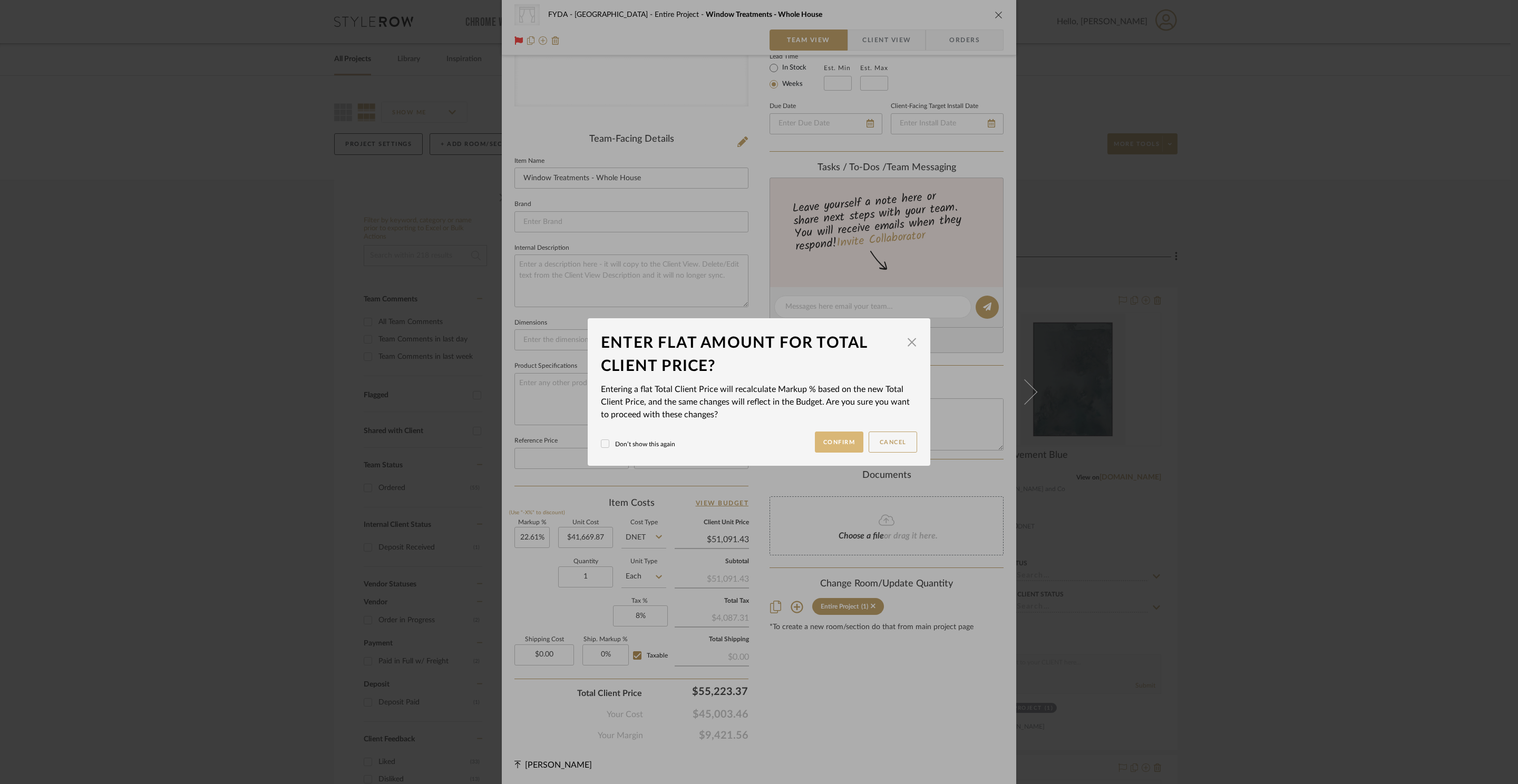
click at [833, 441] on button "Confirm" at bounding box center [839, 442] width 49 height 21
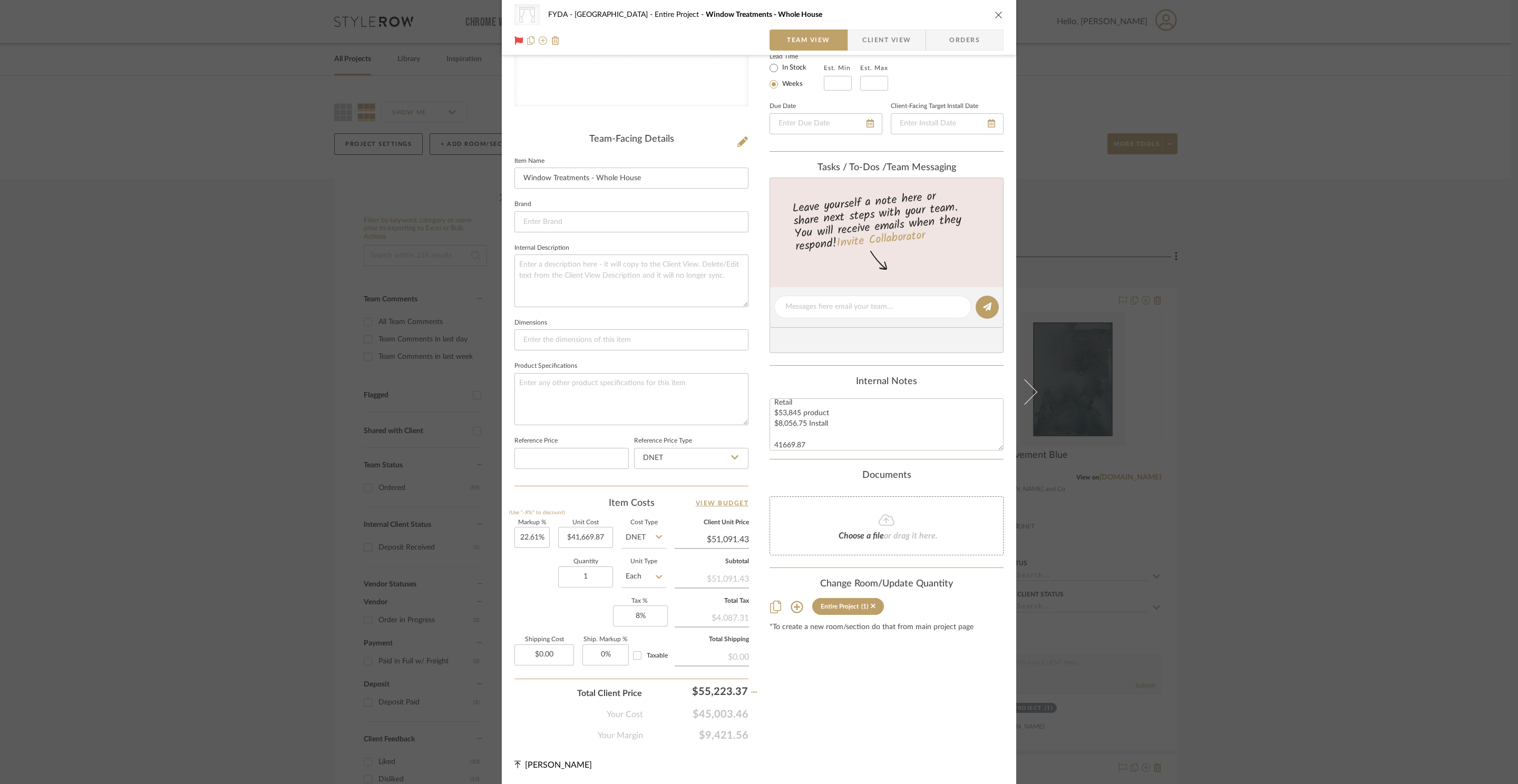
type input "32.52%"
type input "$55,223.37"
type input "0%"
checkbox input "false"
click at [644, 623] on input "0" at bounding box center [640, 616] width 55 height 21
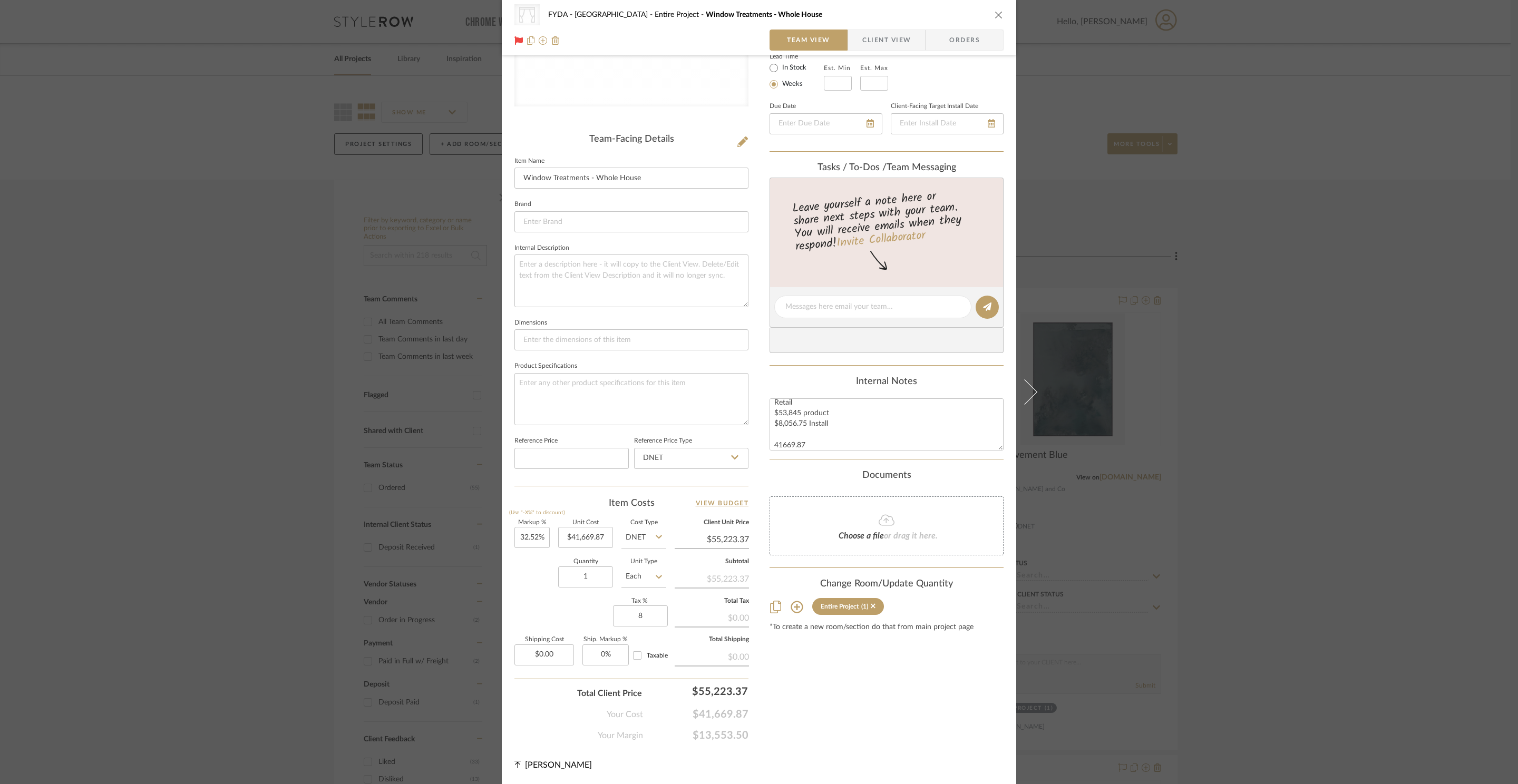
type input "8%"
click at [826, 700] on div "Content here copies to Client View - confirm visibility there. Show in Client D…" at bounding box center [886, 309] width 234 height 865
type input "55223.37"
click at [900, 717] on div "CategoryIconFabrics Created with Sketch. Shades FYDA - 655 City Park Entire Pro…" at bounding box center [759, 392] width 1518 height 784
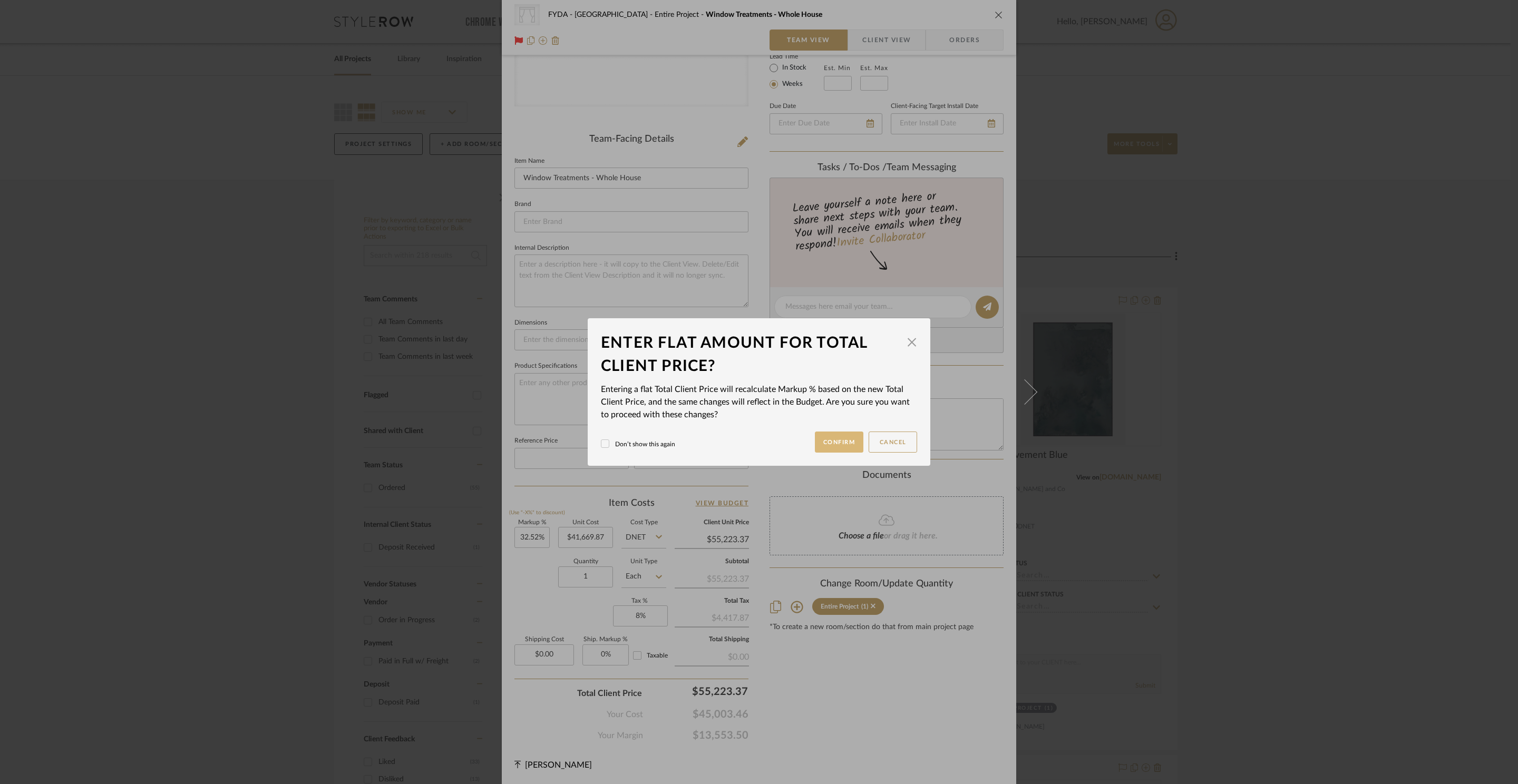
click at [826, 447] on button "Confirm" at bounding box center [839, 442] width 49 height 21
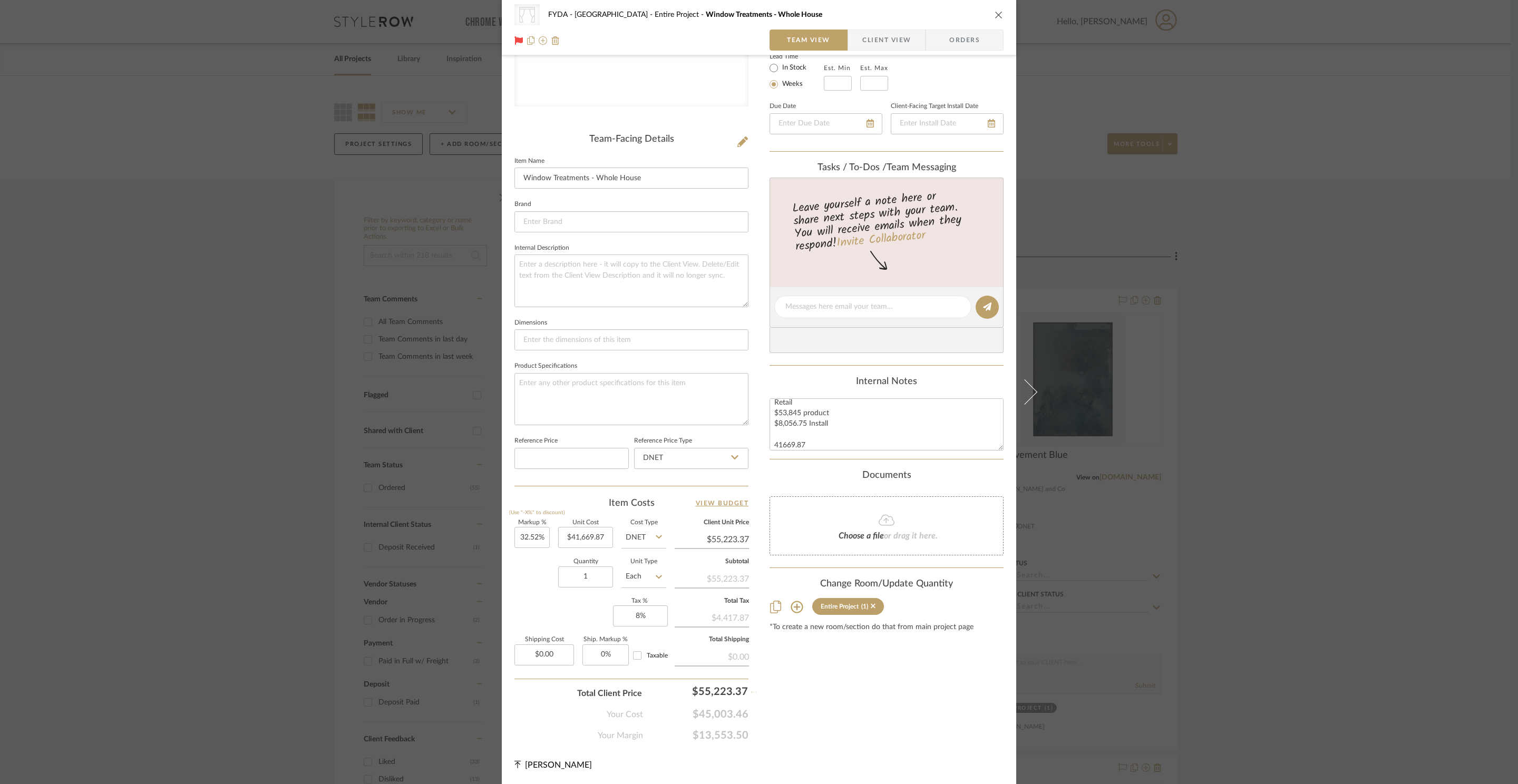
type input "0%"
click at [859, 674] on div "Content here copies to Client View - confirm visibility there. Show in Client D…" at bounding box center [886, 309] width 234 height 865
click at [726, 537] on input "55223.37" at bounding box center [712, 539] width 74 height 16
type input "5132.75"
type input "-87.68%"
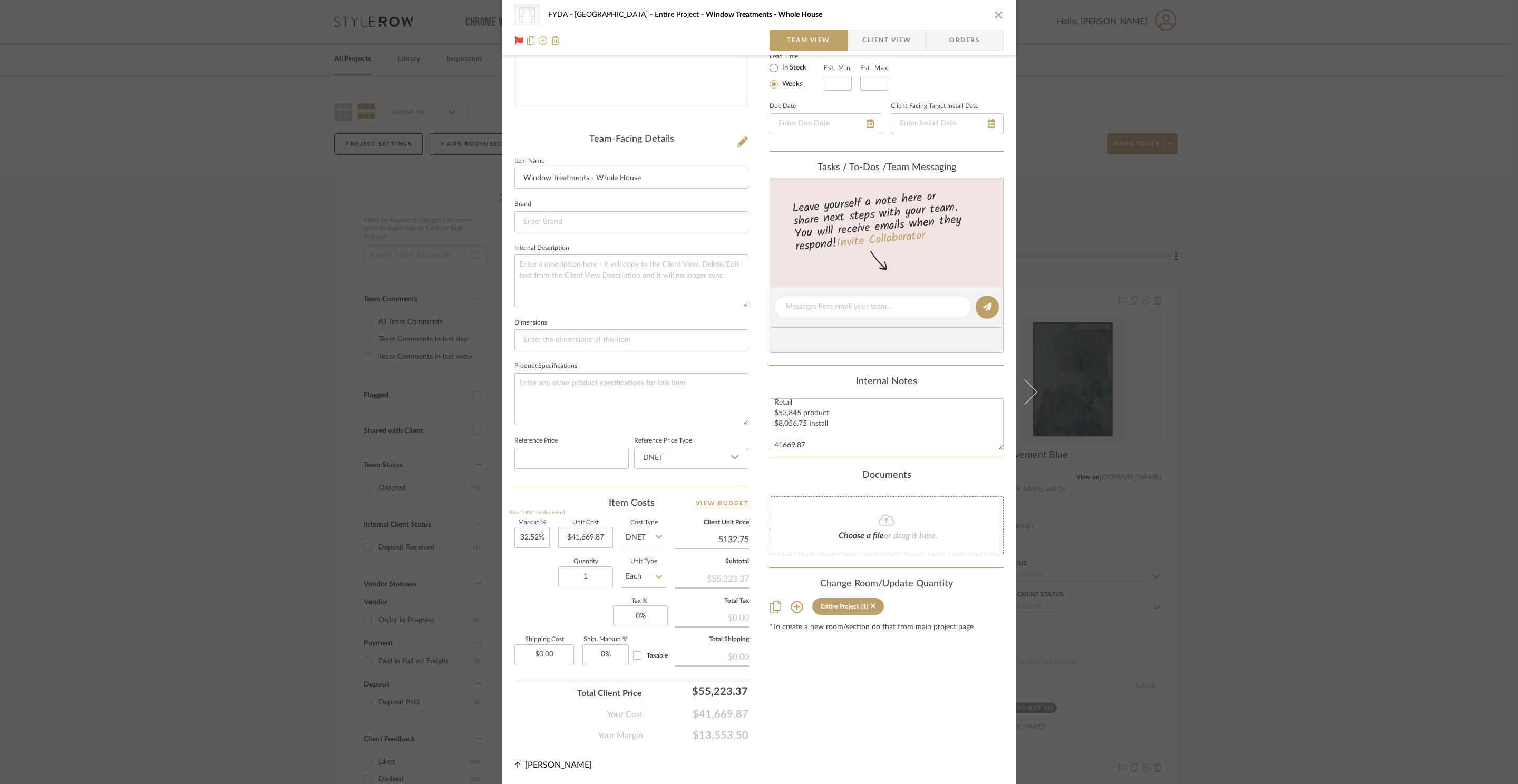
type input "$5,132.75"
click at [933, 731] on div "Content here copies to Client View - confirm visibility there. Show in Client D…" at bounding box center [886, 309] width 234 height 865
type input "$5,133.73"
click at [731, 532] on input "5133.73" at bounding box center [712, 539] width 74 height 16
type input "51132.75"
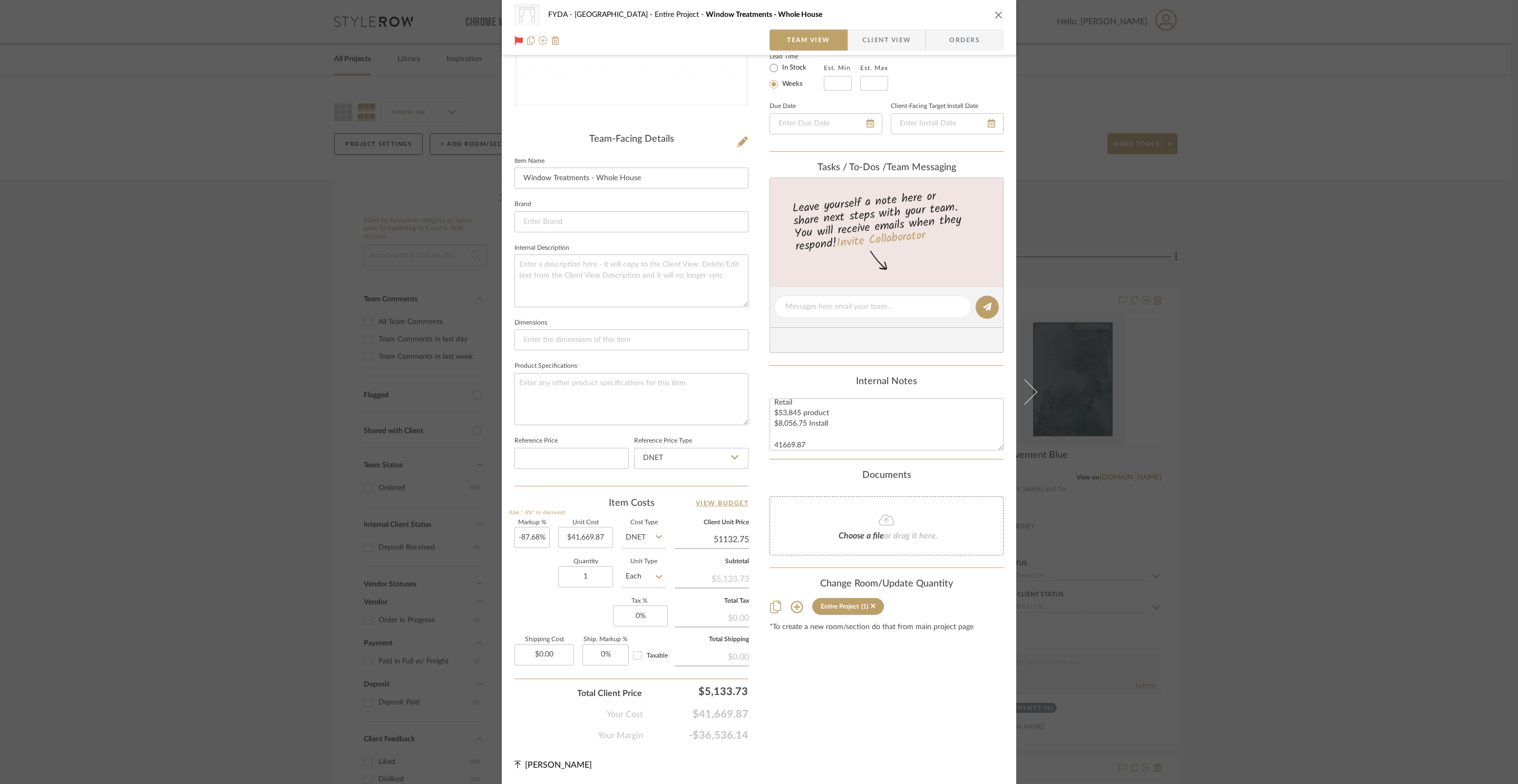
type input "22.71%"
type input "$51,132.75"
click at [848, 685] on div "Content here copies to Client View - confirm visibility there. Show in Client D…" at bounding box center [886, 309] width 234 height 865
type input "$51,133.10"
click at [637, 621] on input "0" at bounding box center [640, 616] width 55 height 21
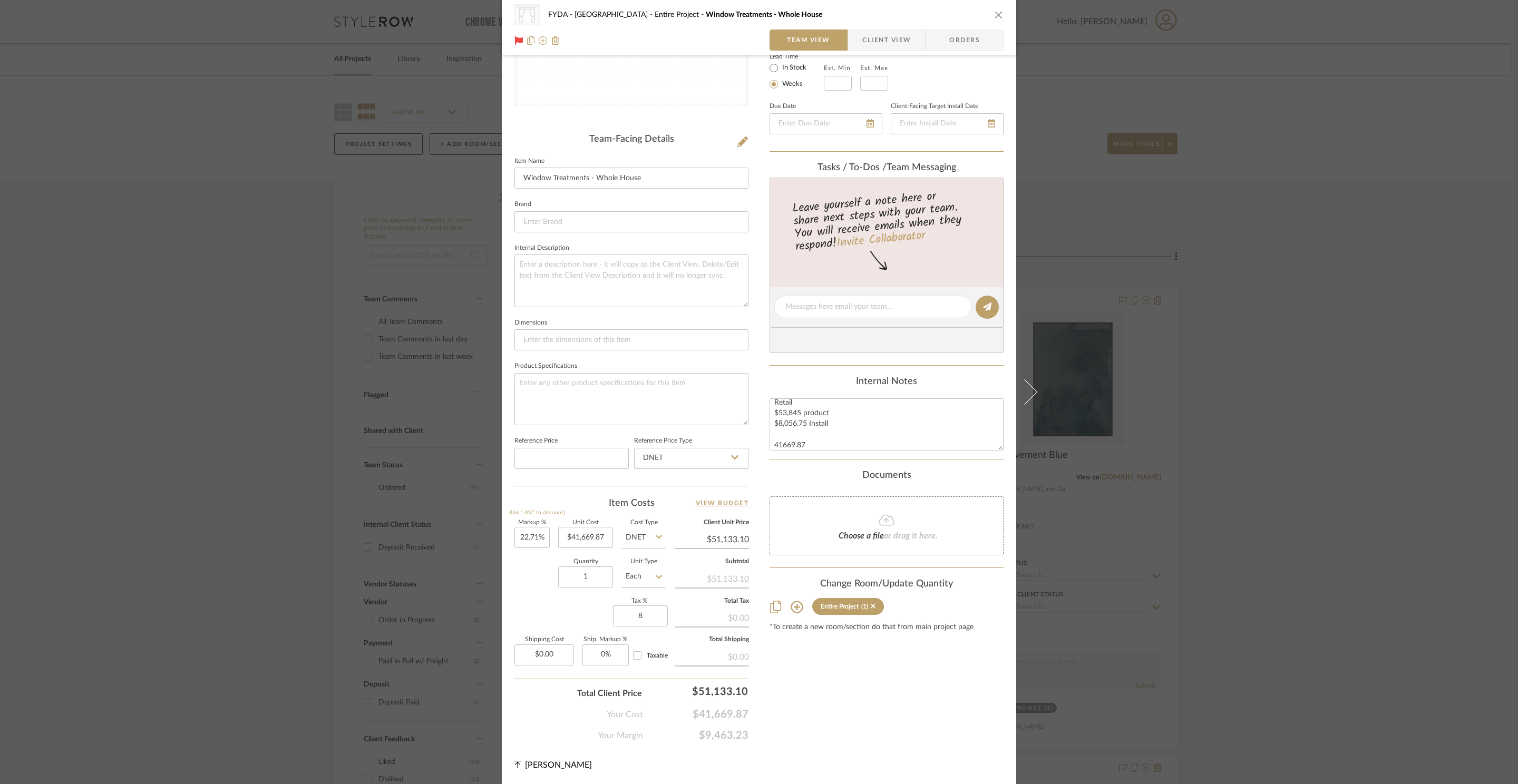
type input "8%"
click at [919, 706] on div "Content here copies to Client View - confirm visibility there. Show in Client D…" at bounding box center [886, 309] width 234 height 865
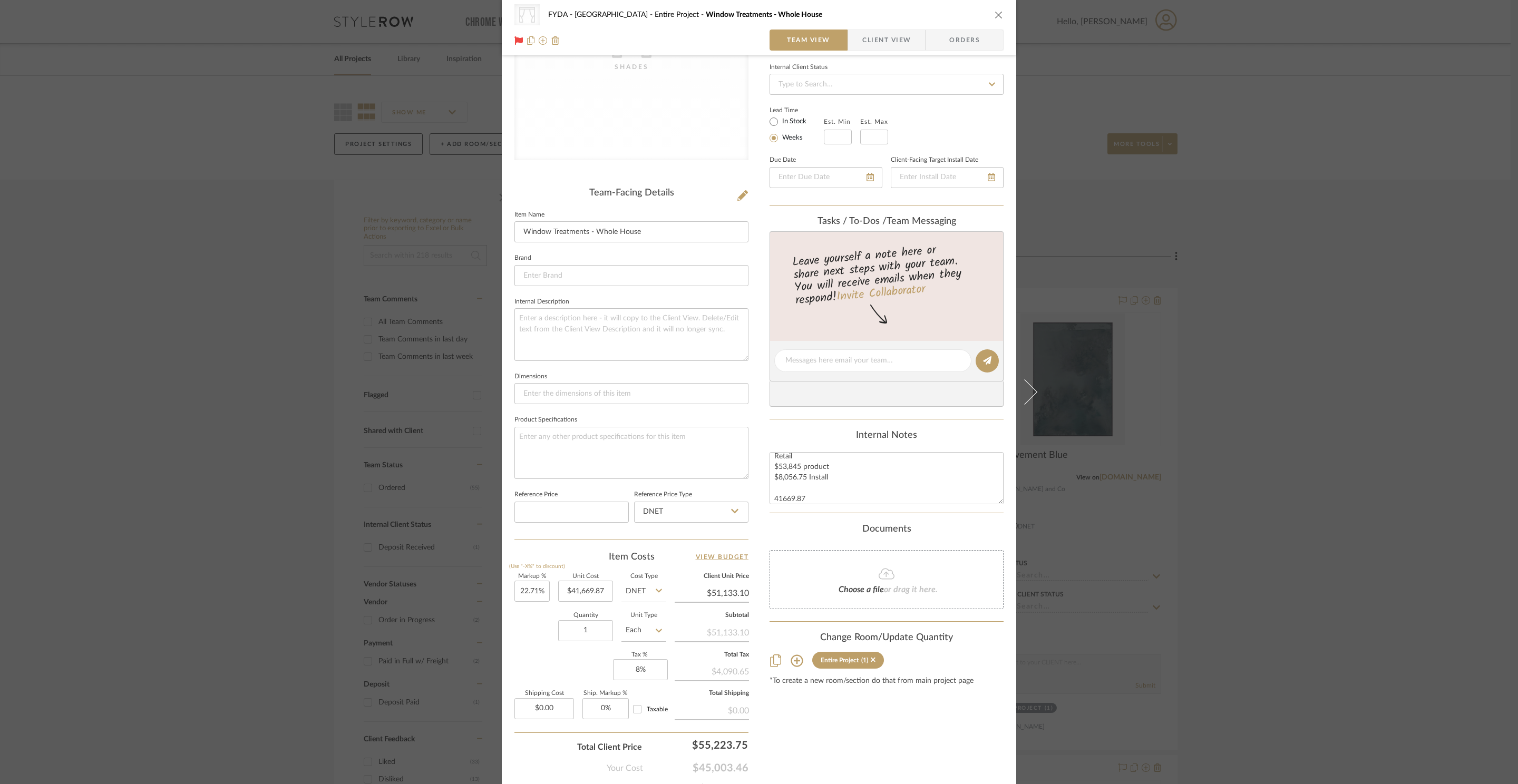
scroll to position [0, 0]
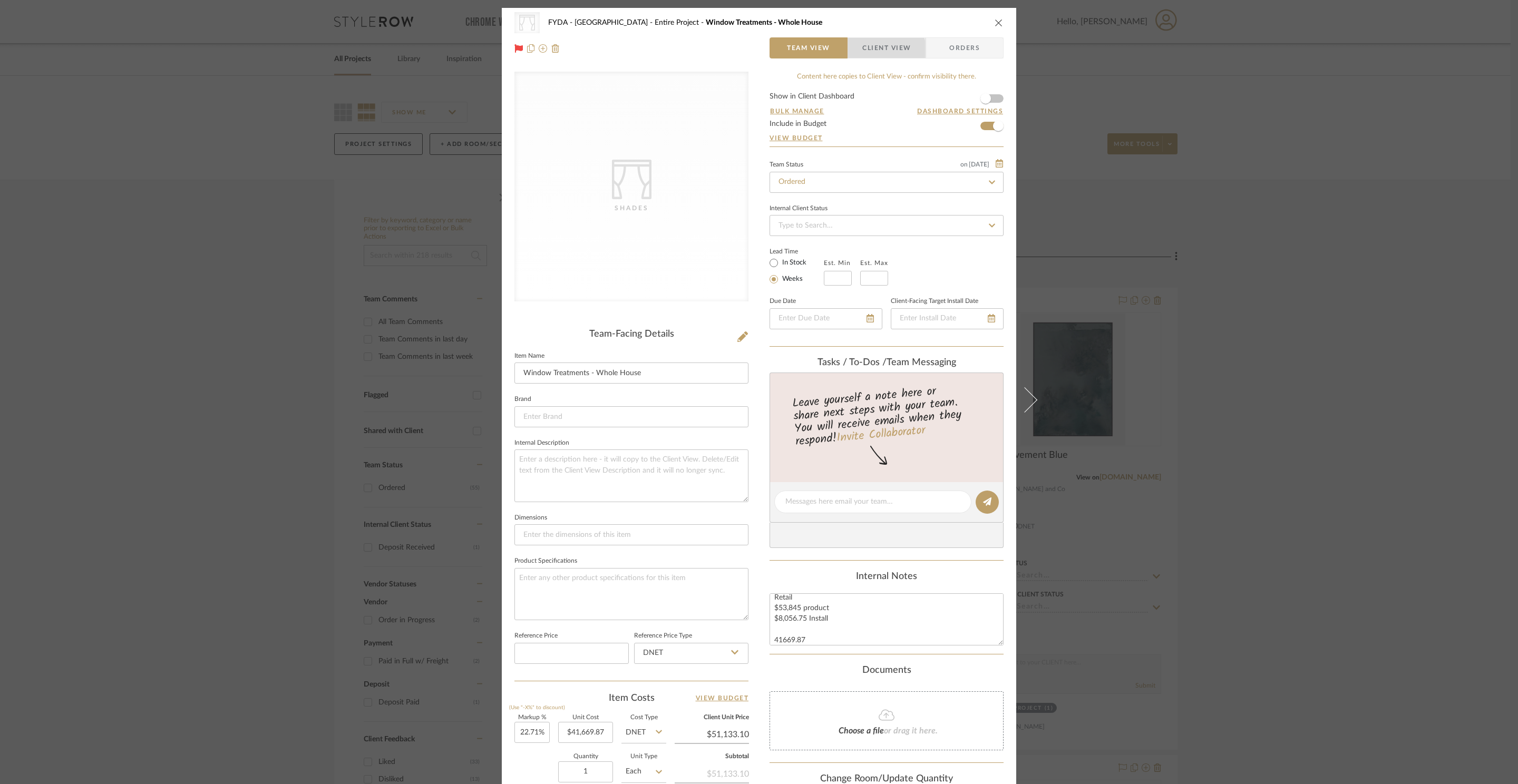
click at [876, 51] on span "Client View" at bounding box center [886, 48] width 48 height 21
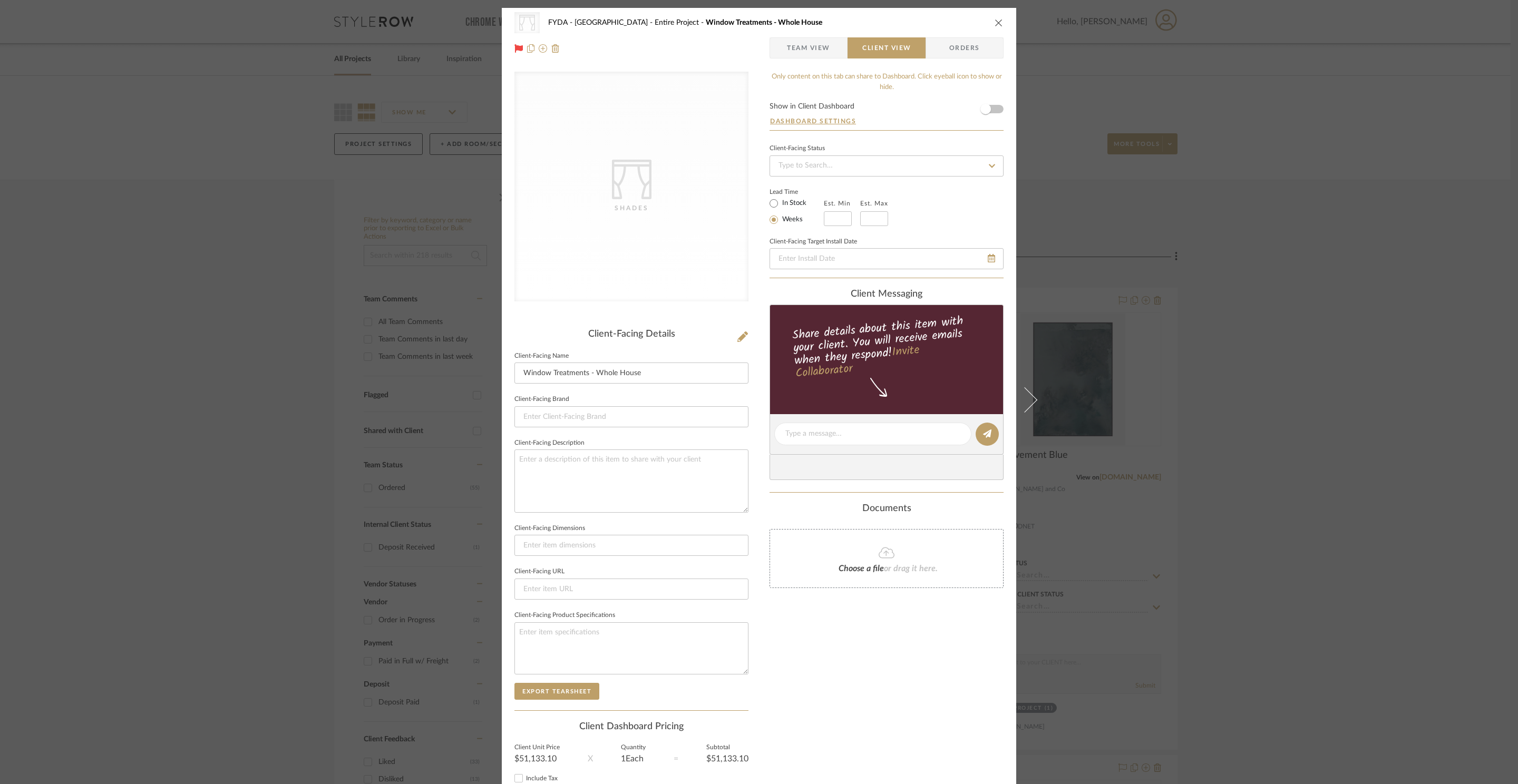
click at [889, 555] on icon at bounding box center [886, 553] width 16 height 11
click at [860, 538] on div "Shade Store Order - Fyda .pdf" at bounding box center [896, 538] width 154 height 8
click at [992, 110] on span "button" at bounding box center [985, 108] width 23 height 23
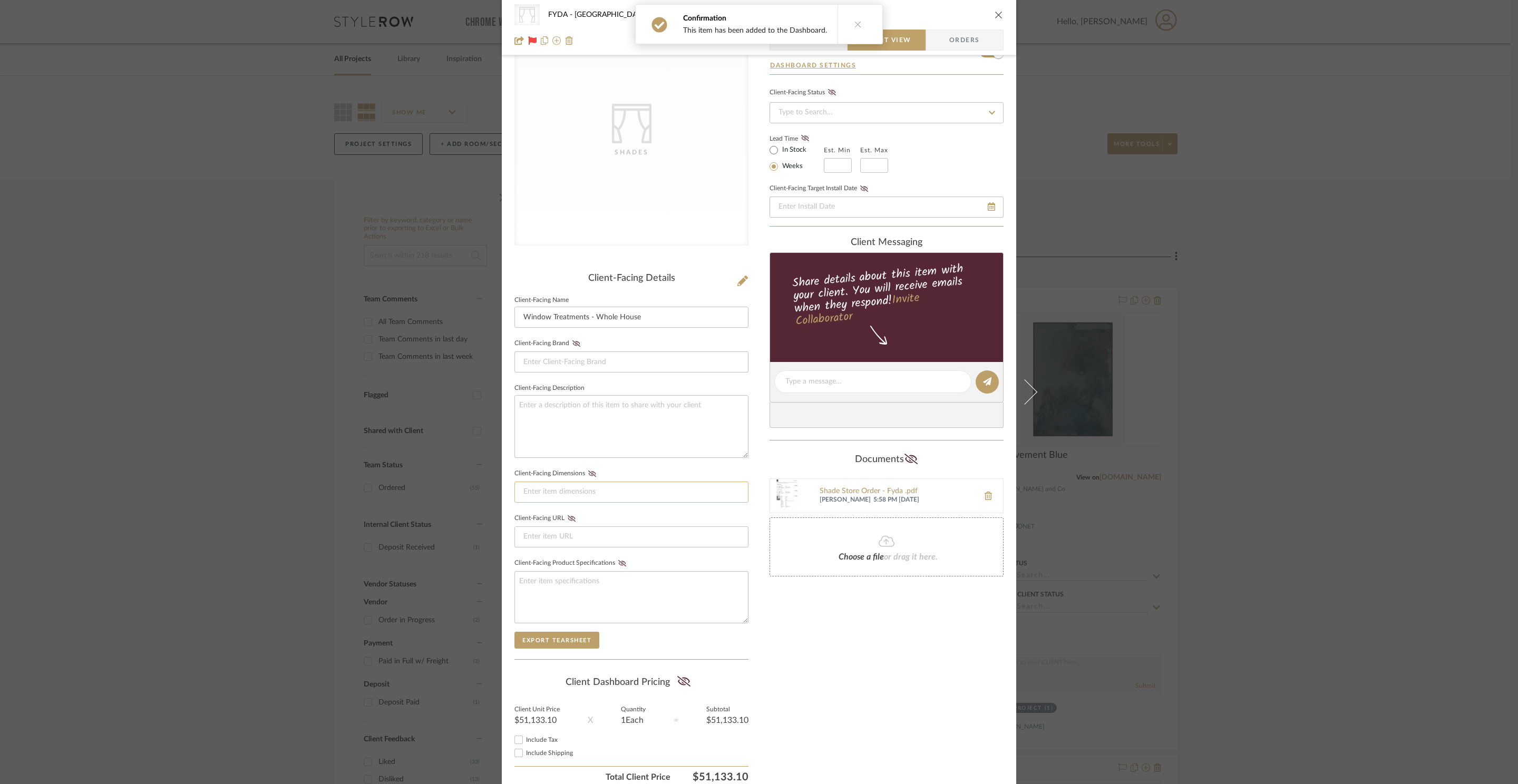
scroll to position [106, 0]
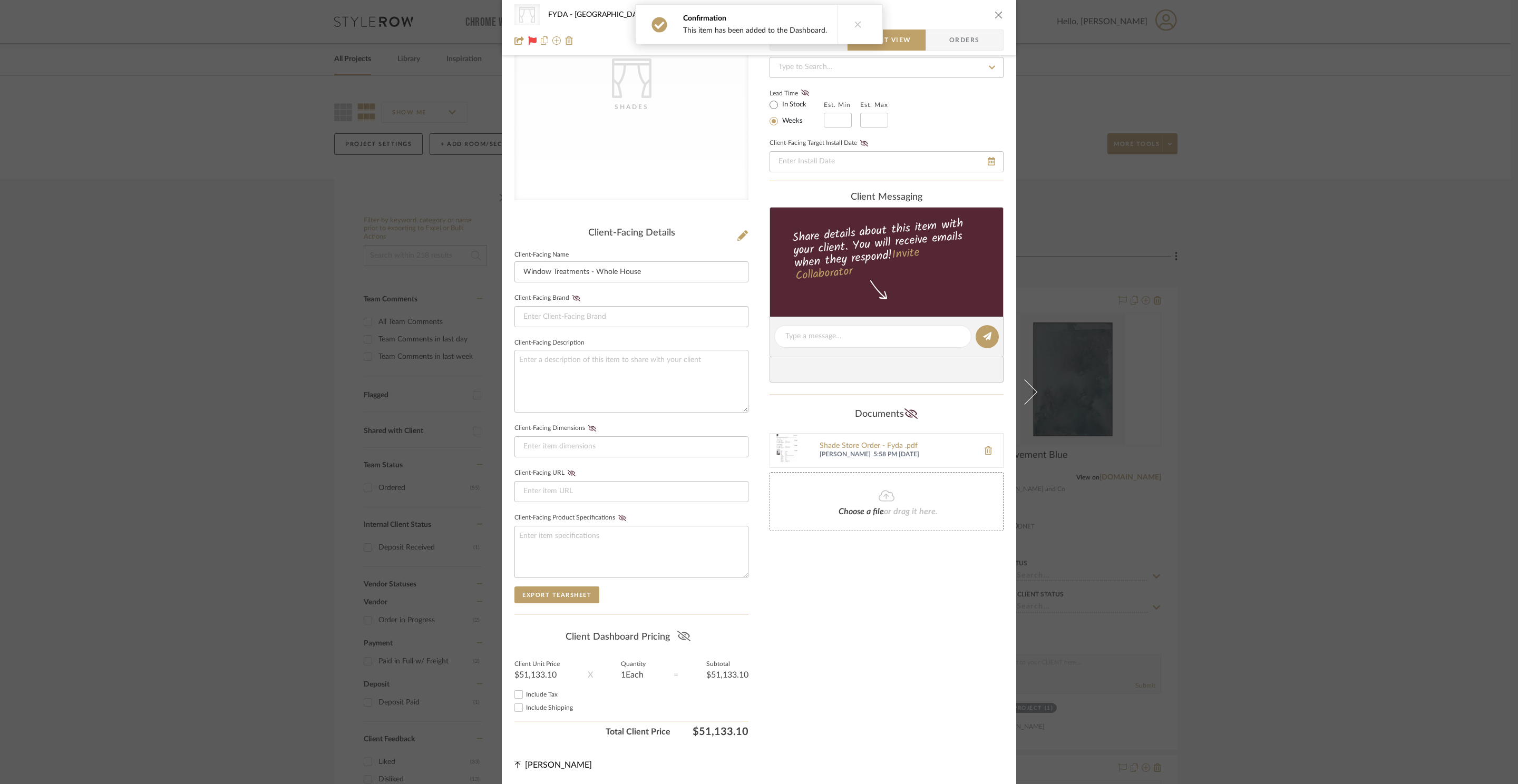
click at [679, 634] on icon at bounding box center [683, 636] width 13 height 11
click at [526, 695] on span "Include Tax" at bounding box center [542, 694] width 32 height 6
click at [525, 695] on input "Include Tax" at bounding box center [518, 694] width 12 height 12
checkbox input "true"
click at [546, 708] on span "Include Shipping" at bounding box center [550, 707] width 47 height 6
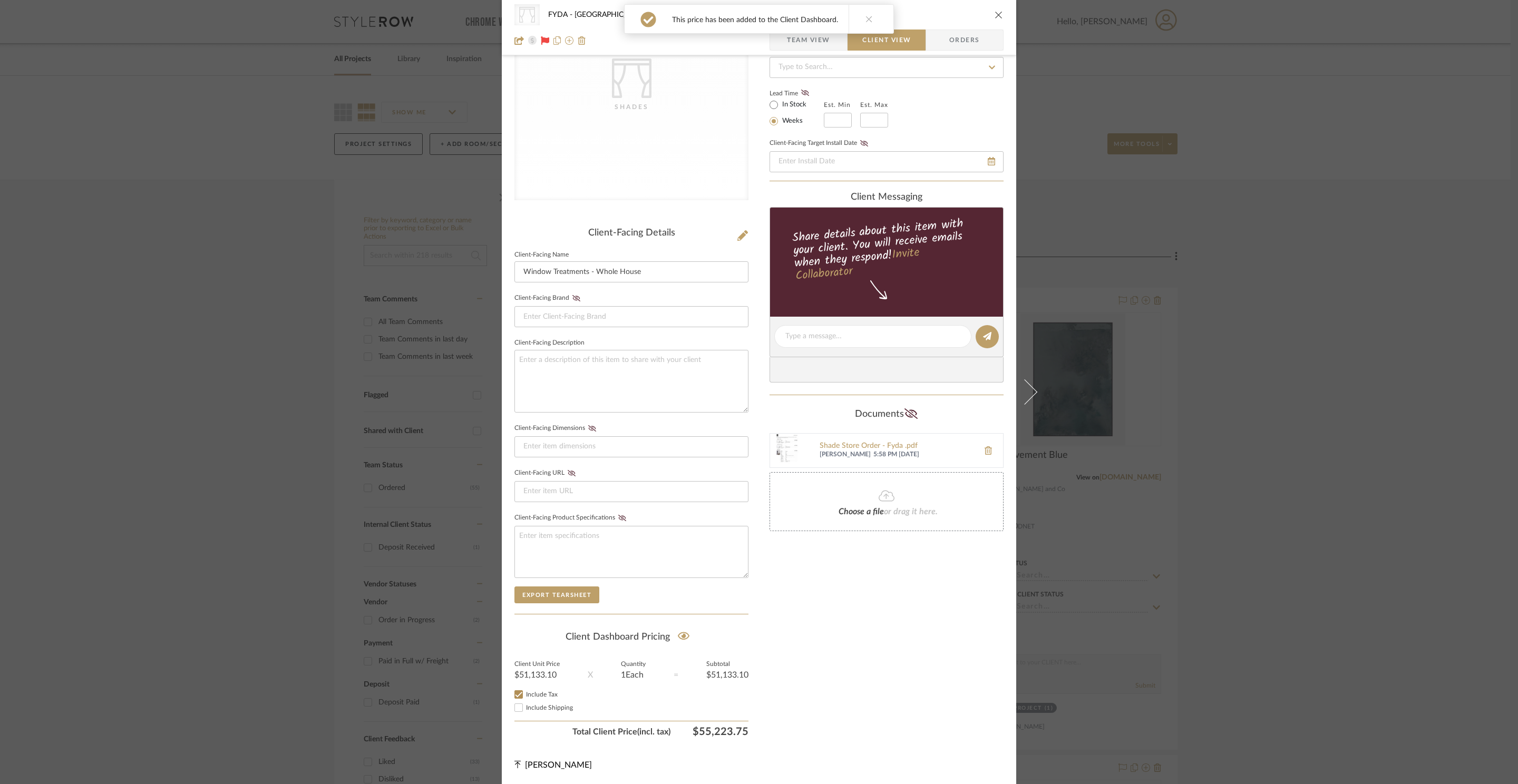
click at [525, 708] on input "Include Shipping" at bounding box center [518, 707] width 12 height 12
checkbox input "false"
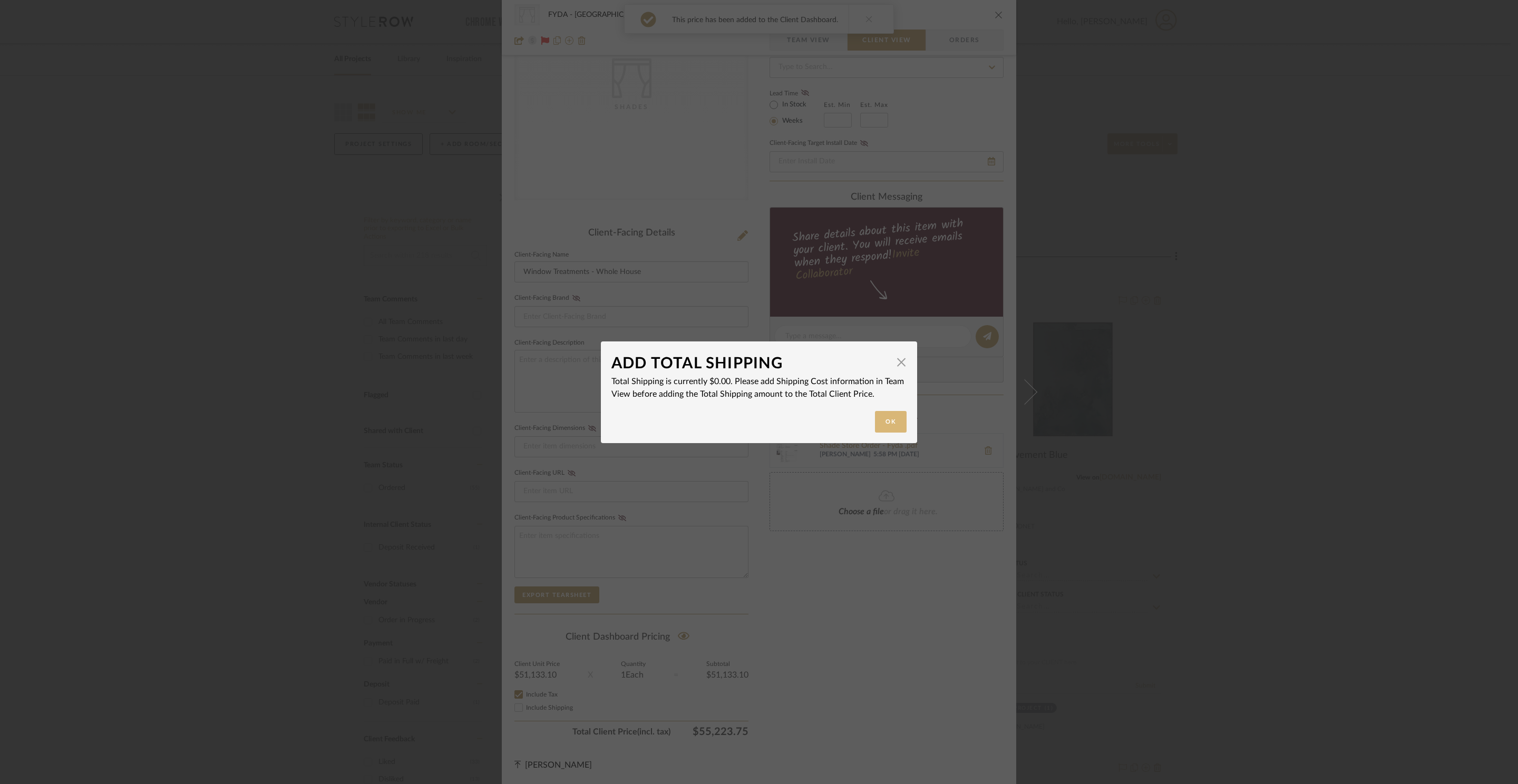
click at [887, 429] on button "Ok" at bounding box center [891, 422] width 32 height 22
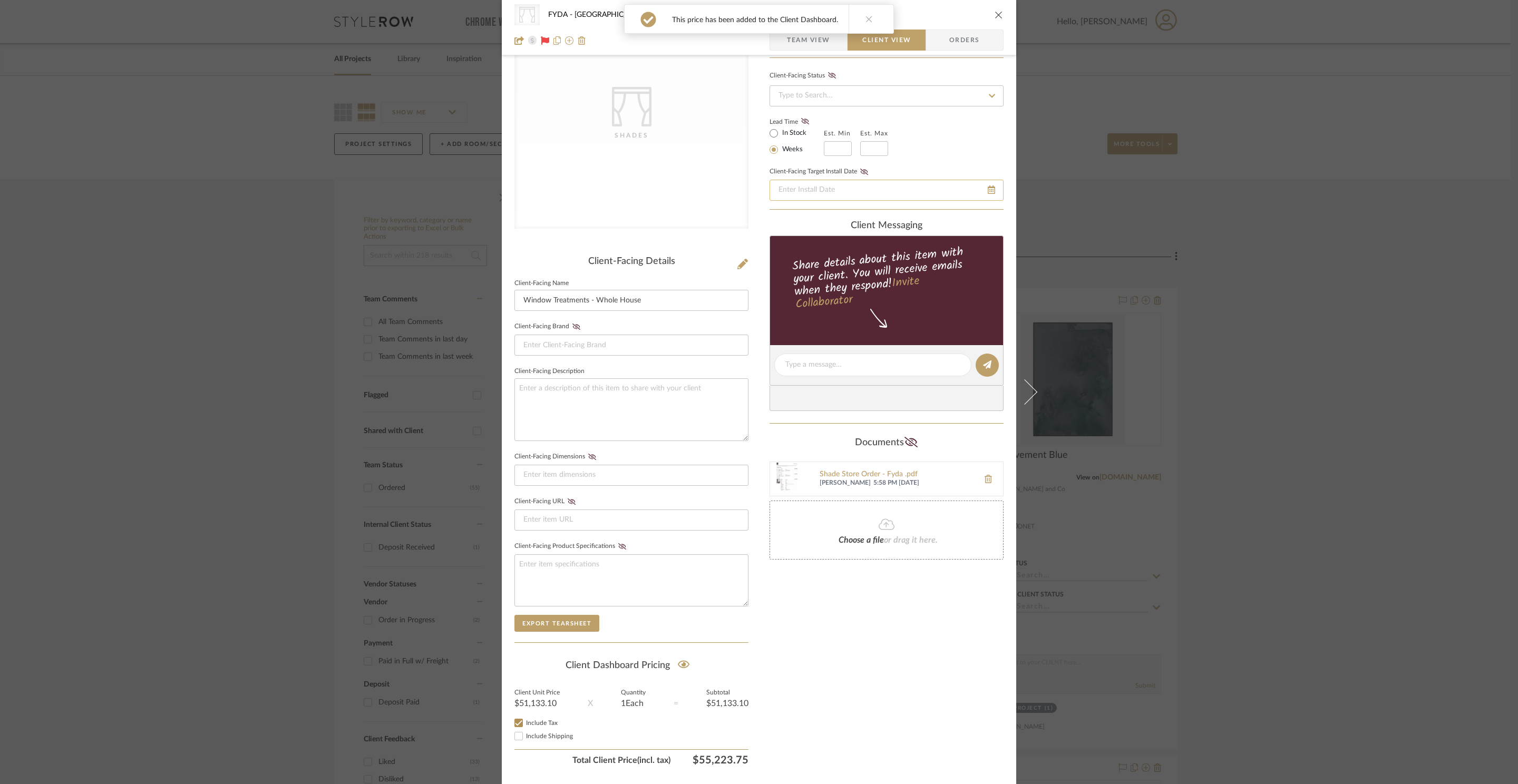
scroll to position [0, 0]
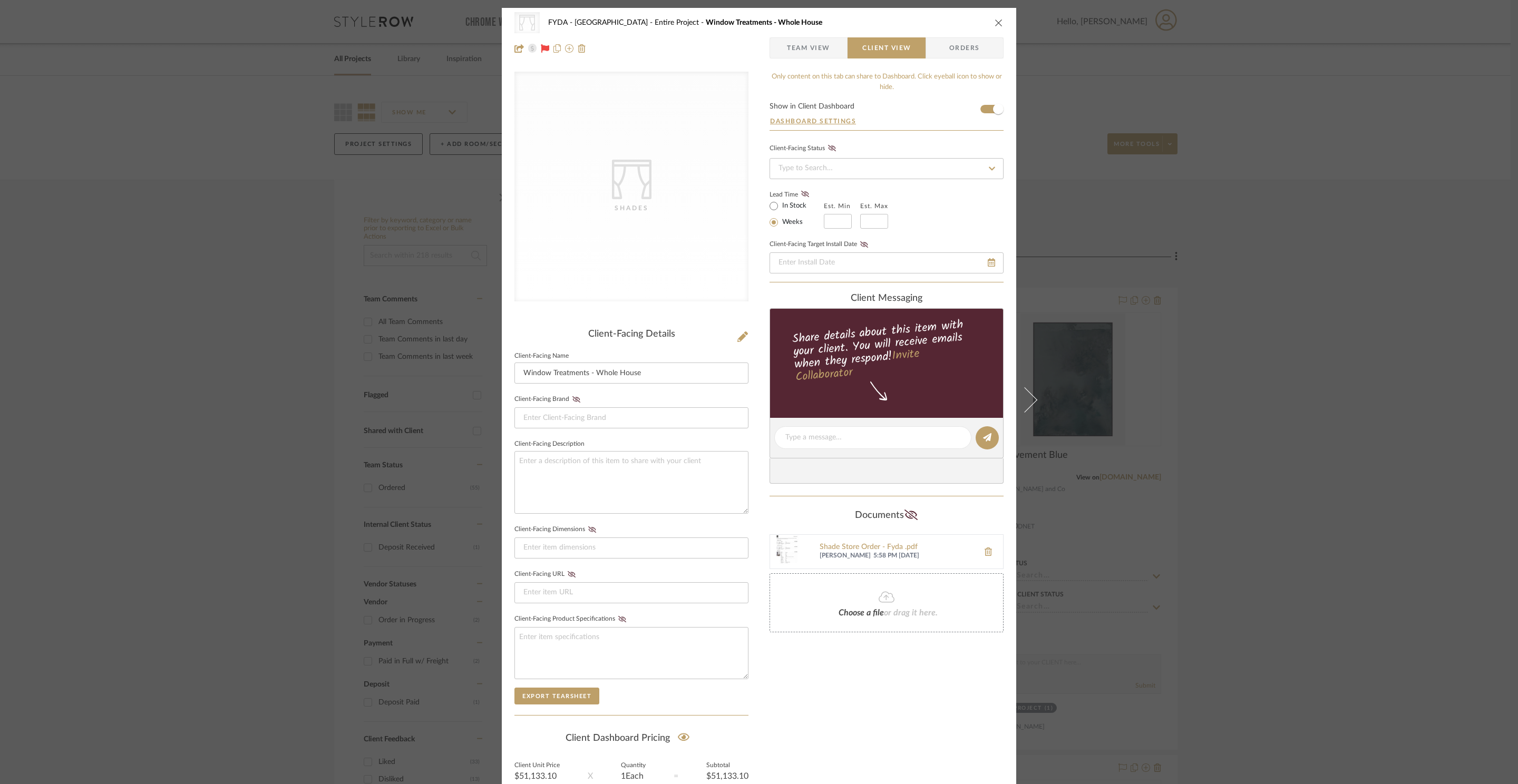
click at [969, 46] on span "Orders" at bounding box center [964, 48] width 54 height 21
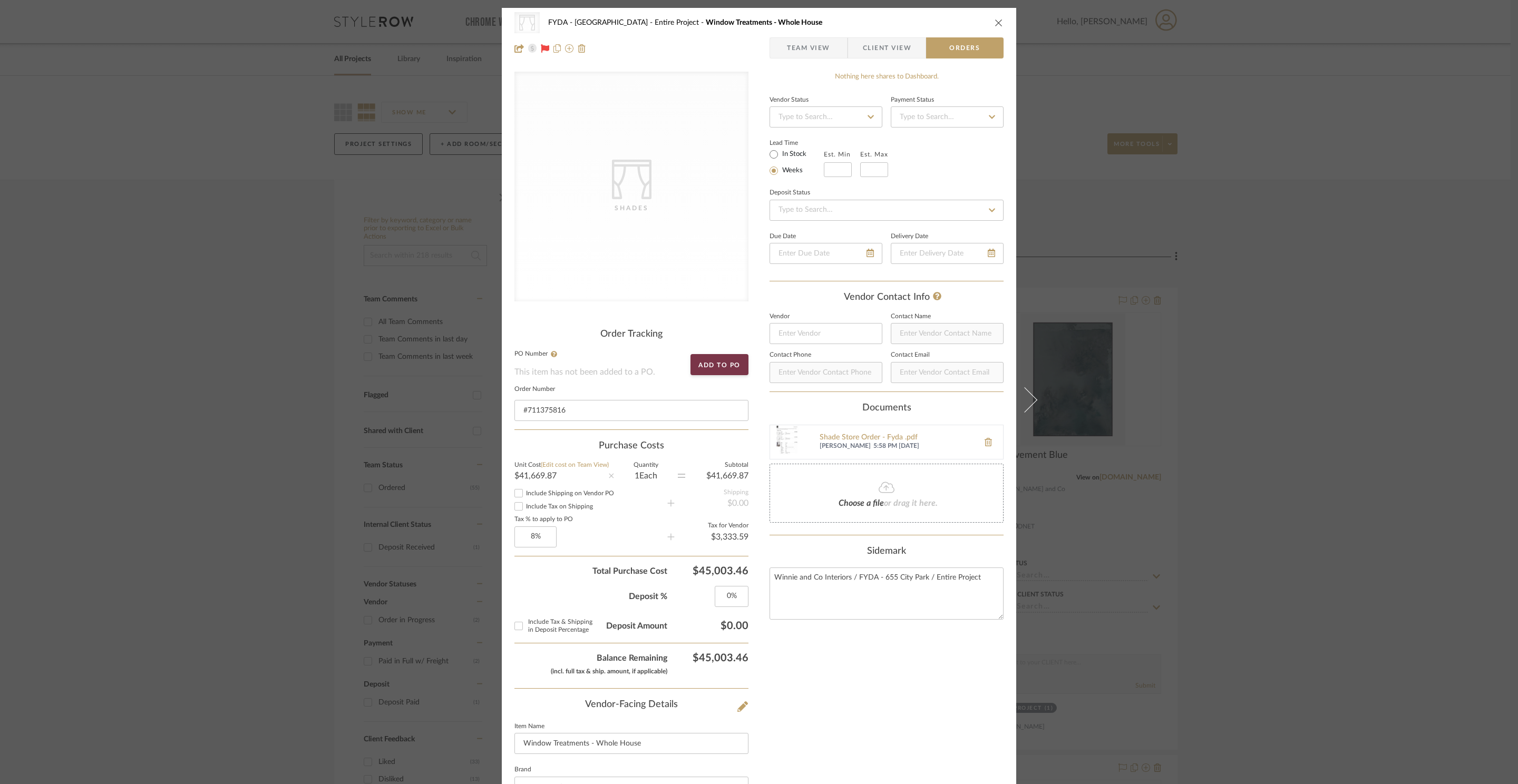
click at [995, 22] on icon "close" at bounding box center [999, 22] width 8 height 8
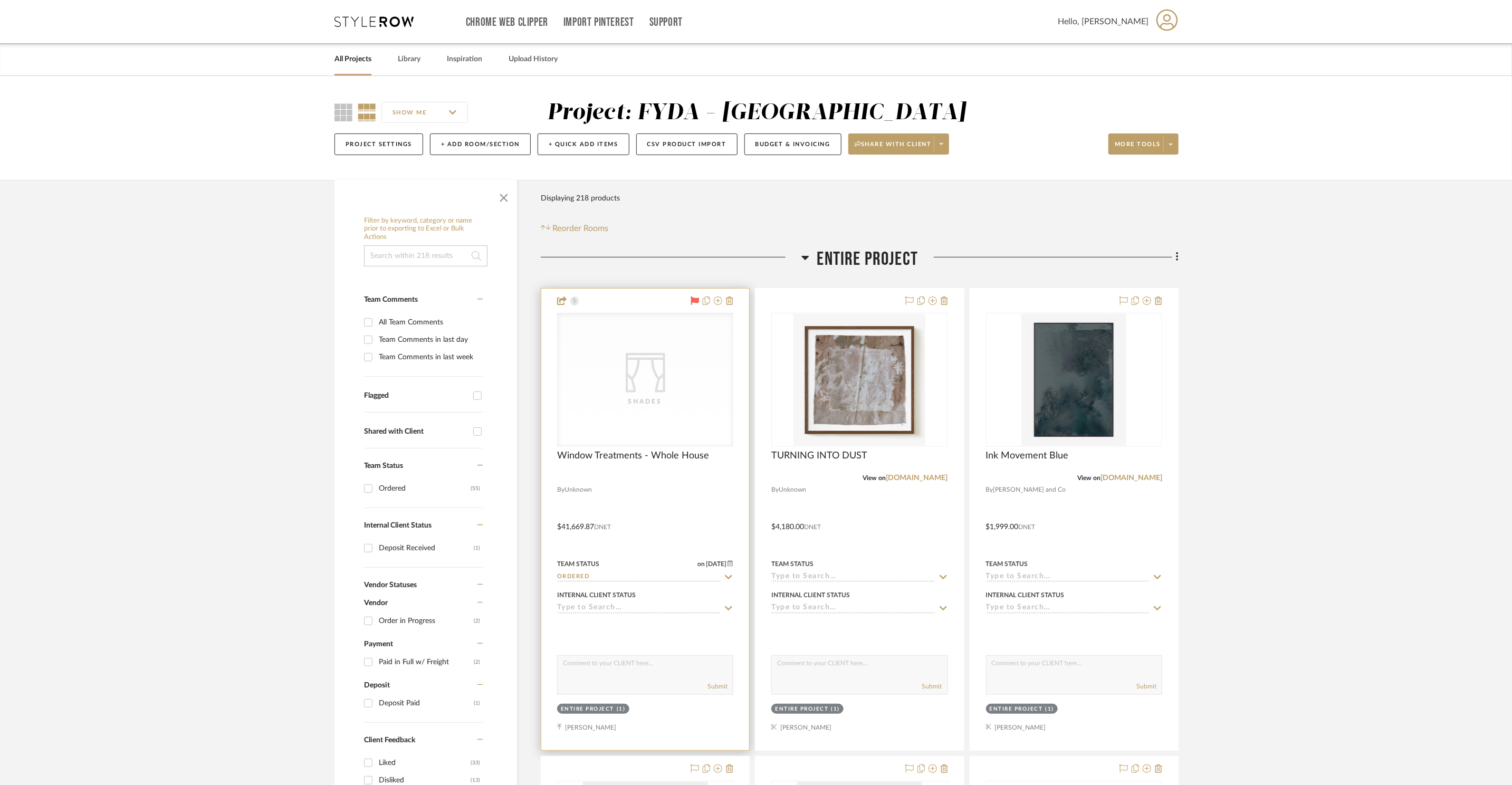
click at [645, 372] on icon "CategoryIconFabrics Created with Sketch." at bounding box center [645, 372] width 40 height 40
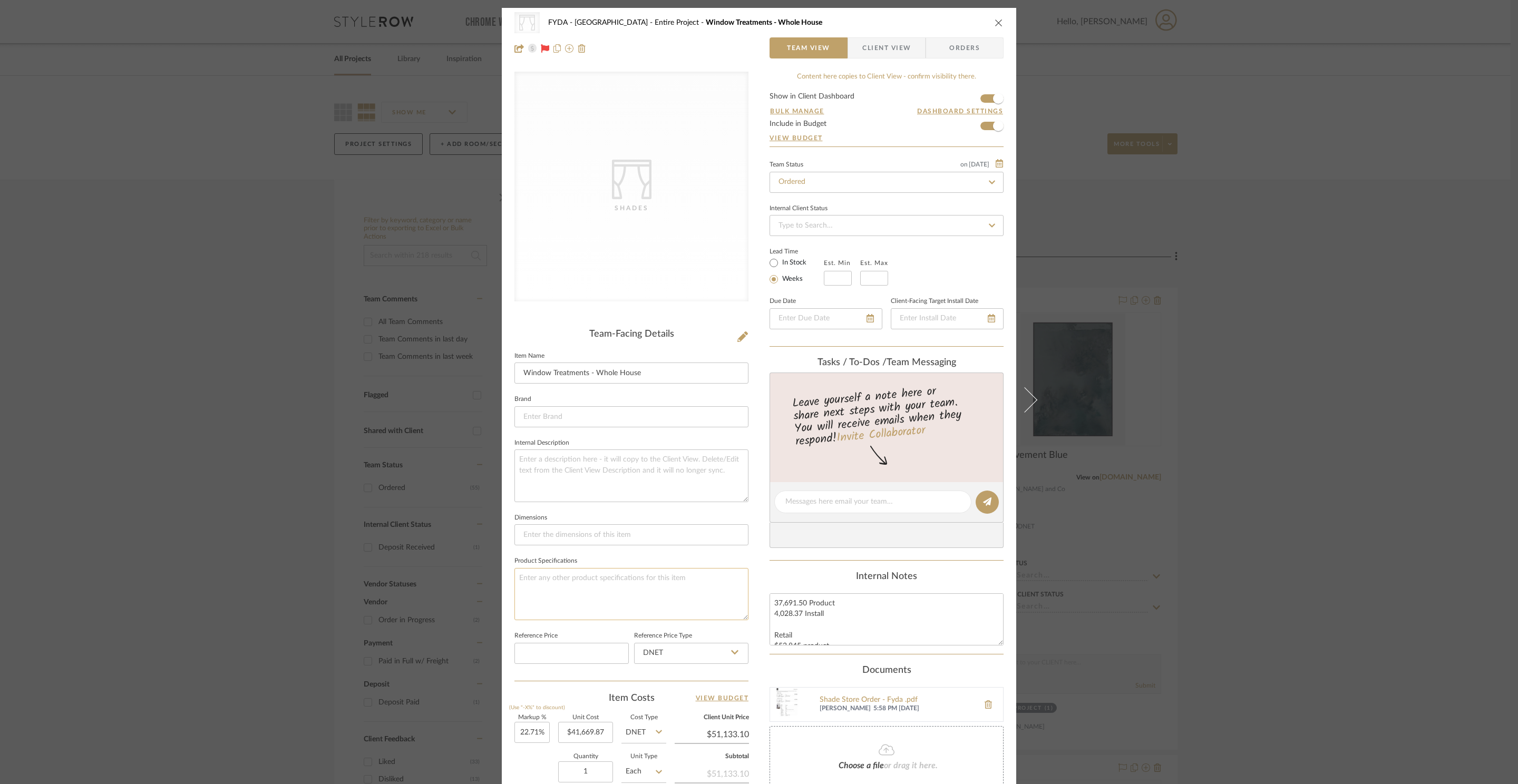
scroll to position [197, 0]
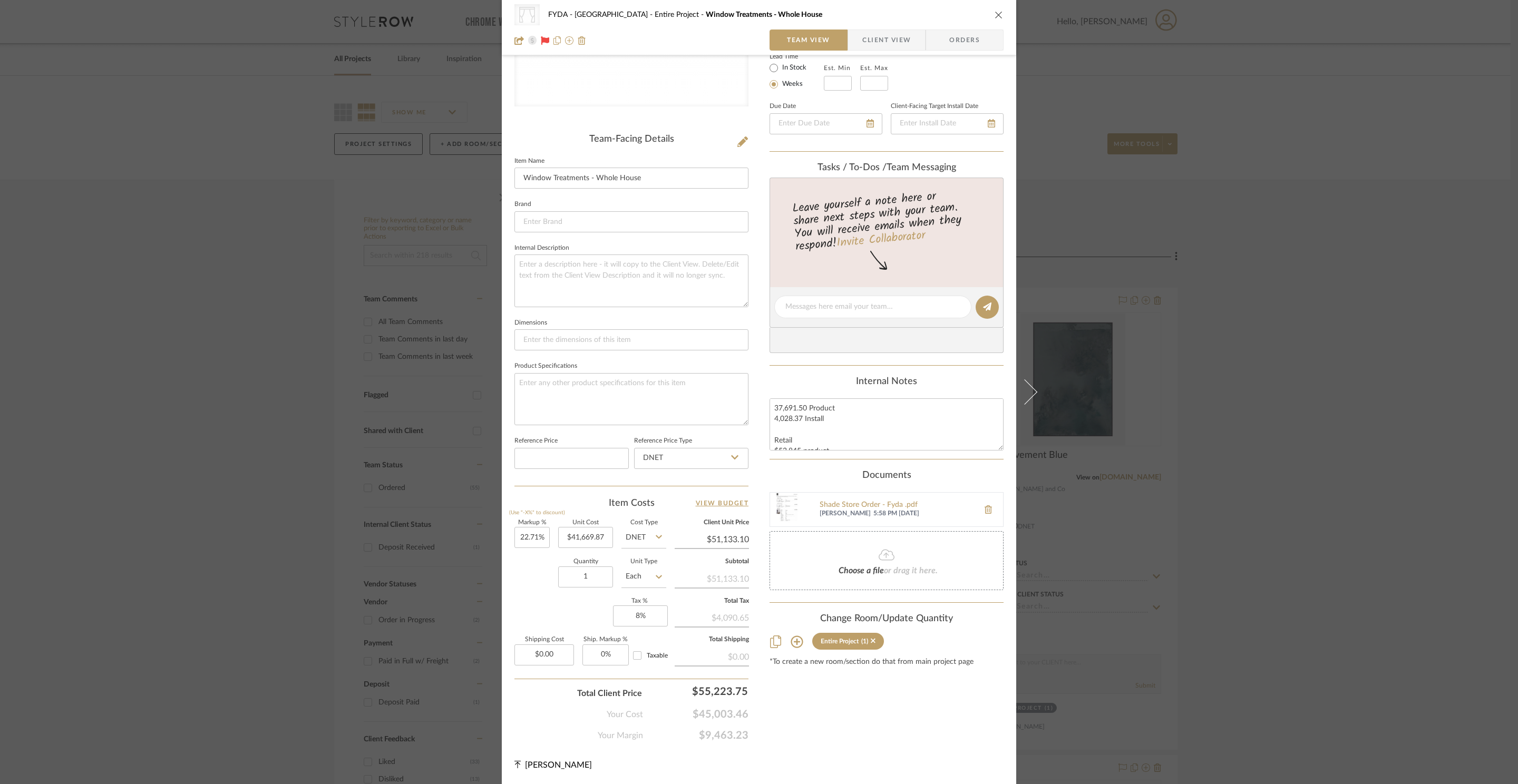
click at [903, 739] on div "Content here copies to Client View - confirm visibility there. Show in Client D…" at bounding box center [886, 309] width 234 height 865
click at [888, 38] on span "Client View" at bounding box center [886, 40] width 48 height 21
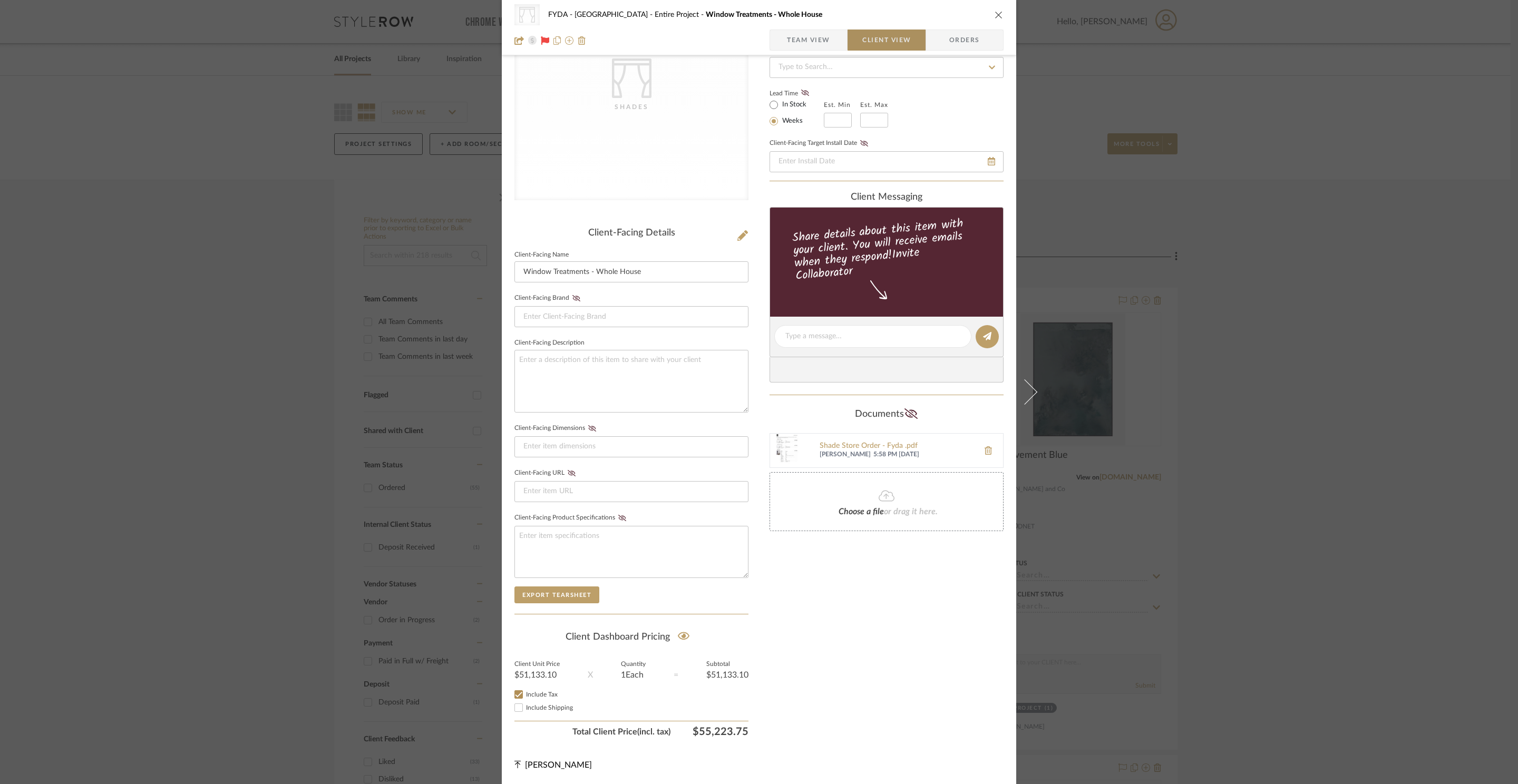
scroll to position [106, 0]
click at [862, 336] on textarea at bounding box center [873, 336] width 175 height 11
type textarea "We were able to"
click at [850, 336] on textarea "We were able to" at bounding box center [873, 336] width 175 height 11
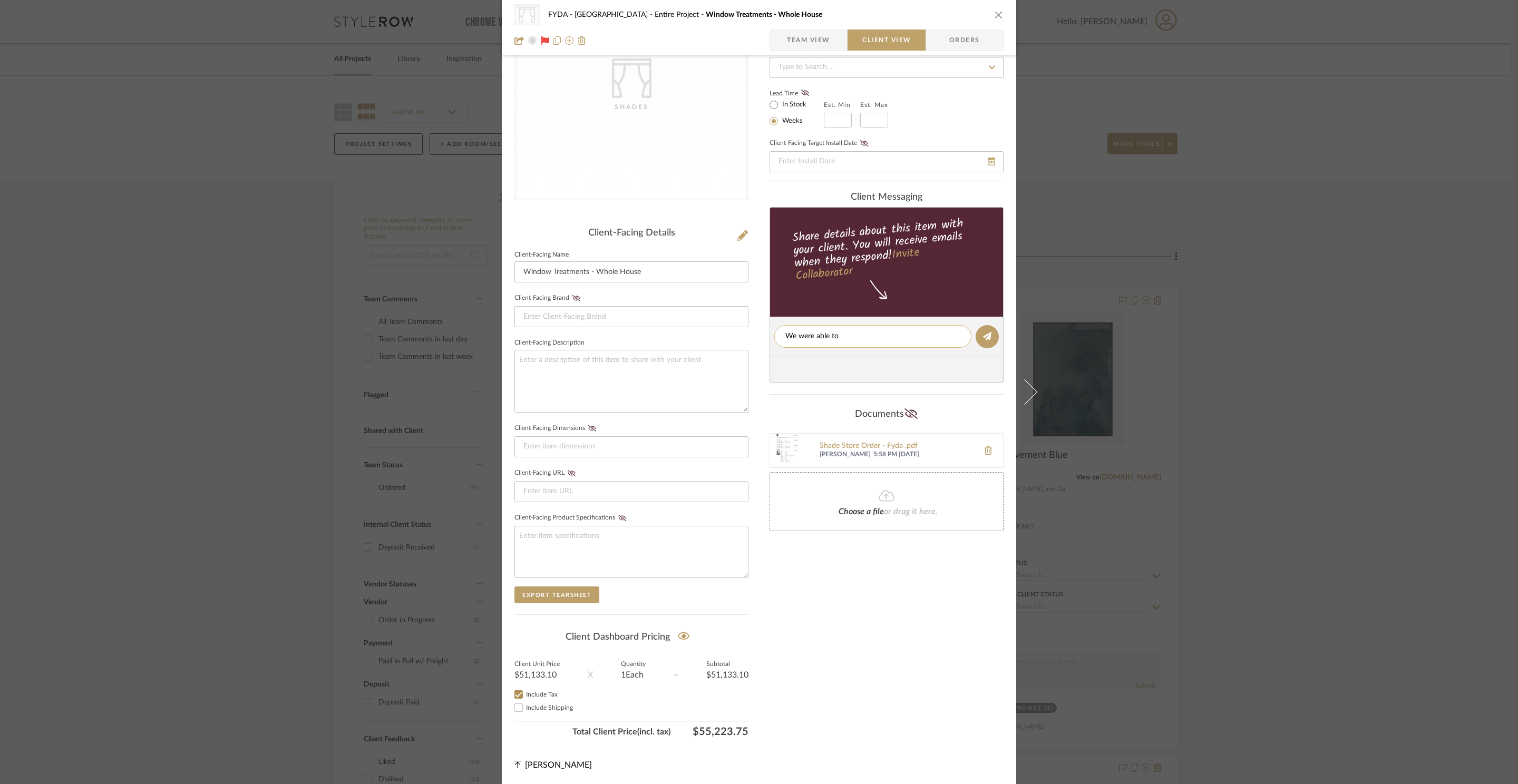
click at [850, 336] on textarea "We were able to" at bounding box center [873, 336] width 175 height 11
click at [968, 663] on div "Only content on this tab can share to Dashboard. Click eyeball icon to show or …" at bounding box center [886, 356] width 234 height 771
click at [794, 35] on span "Team View" at bounding box center [808, 40] width 43 height 21
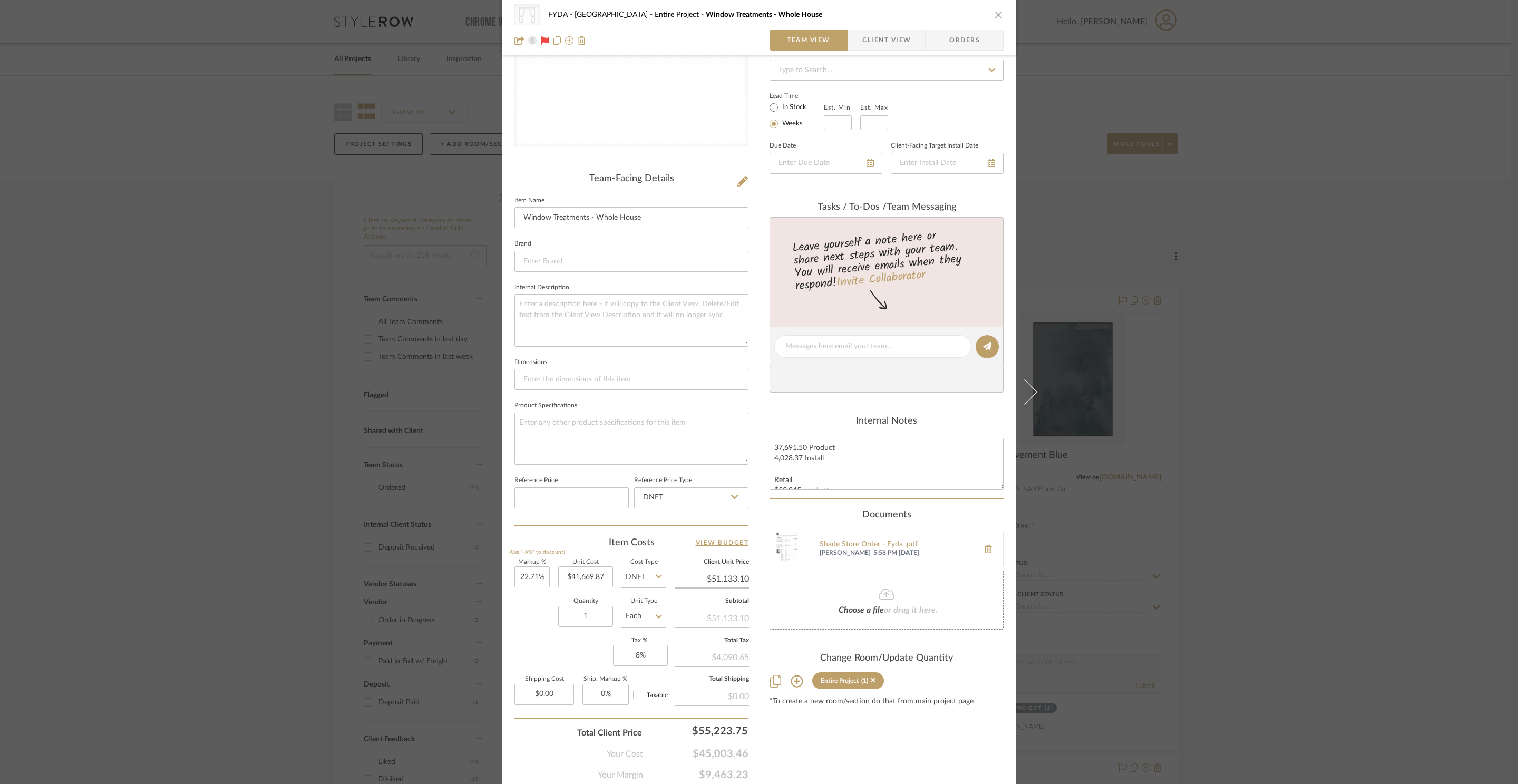
scroll to position [197, 0]
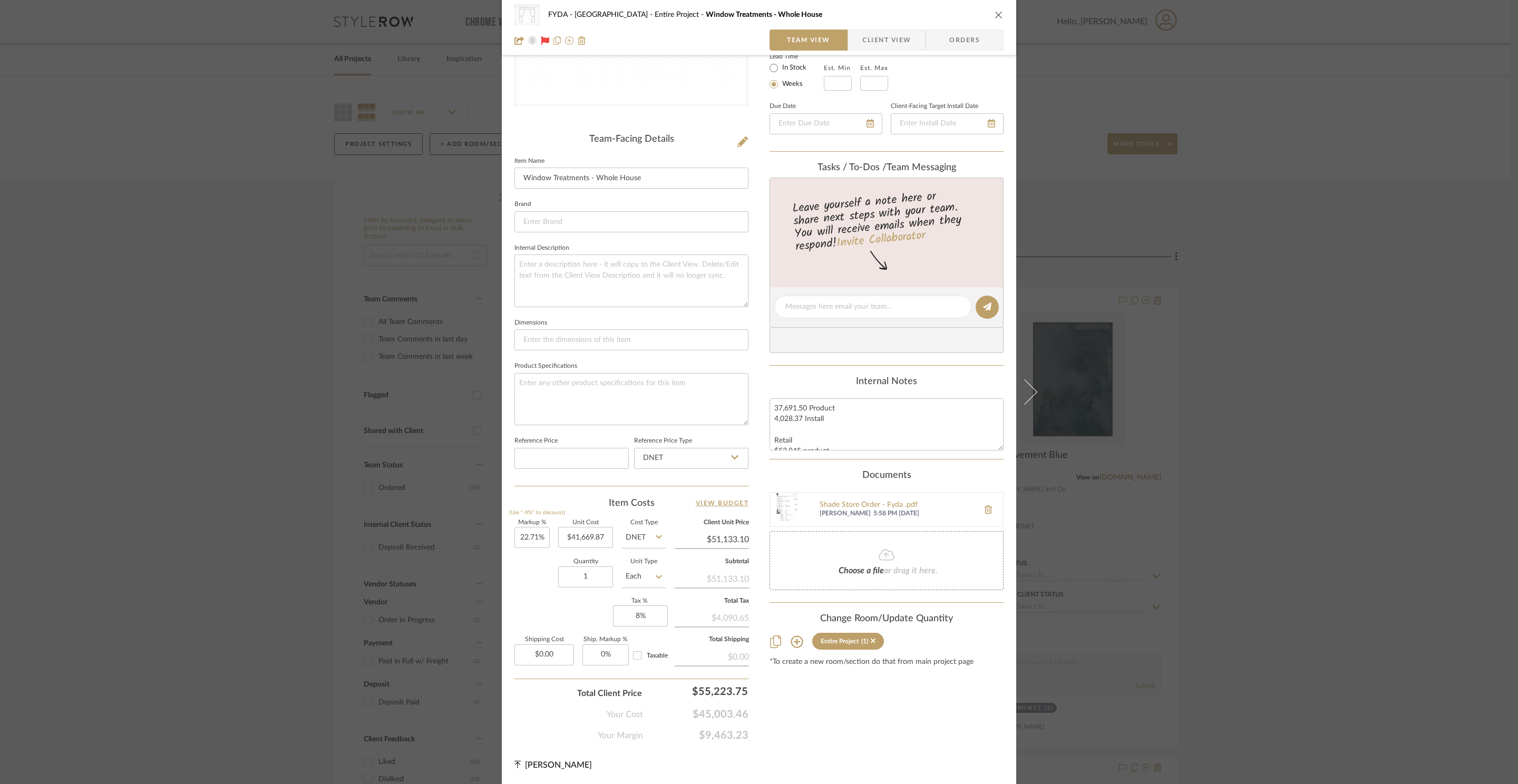
drag, startPoint x: 745, startPoint y: 736, endPoint x: 680, endPoint y: 735, distance: 65.0
click at [680, 735] on div "CategoryIconFabrics Created with Sketch. Shades FYDA - 655 City Park Entire Pro…" at bounding box center [759, 298] width 514 height 971
copy span "$9,463.23"
click at [737, 714] on span "$45,003.46" at bounding box center [695, 714] width 105 height 12
drag, startPoint x: 749, startPoint y: 712, endPoint x: 683, endPoint y: 713, distance: 66.0
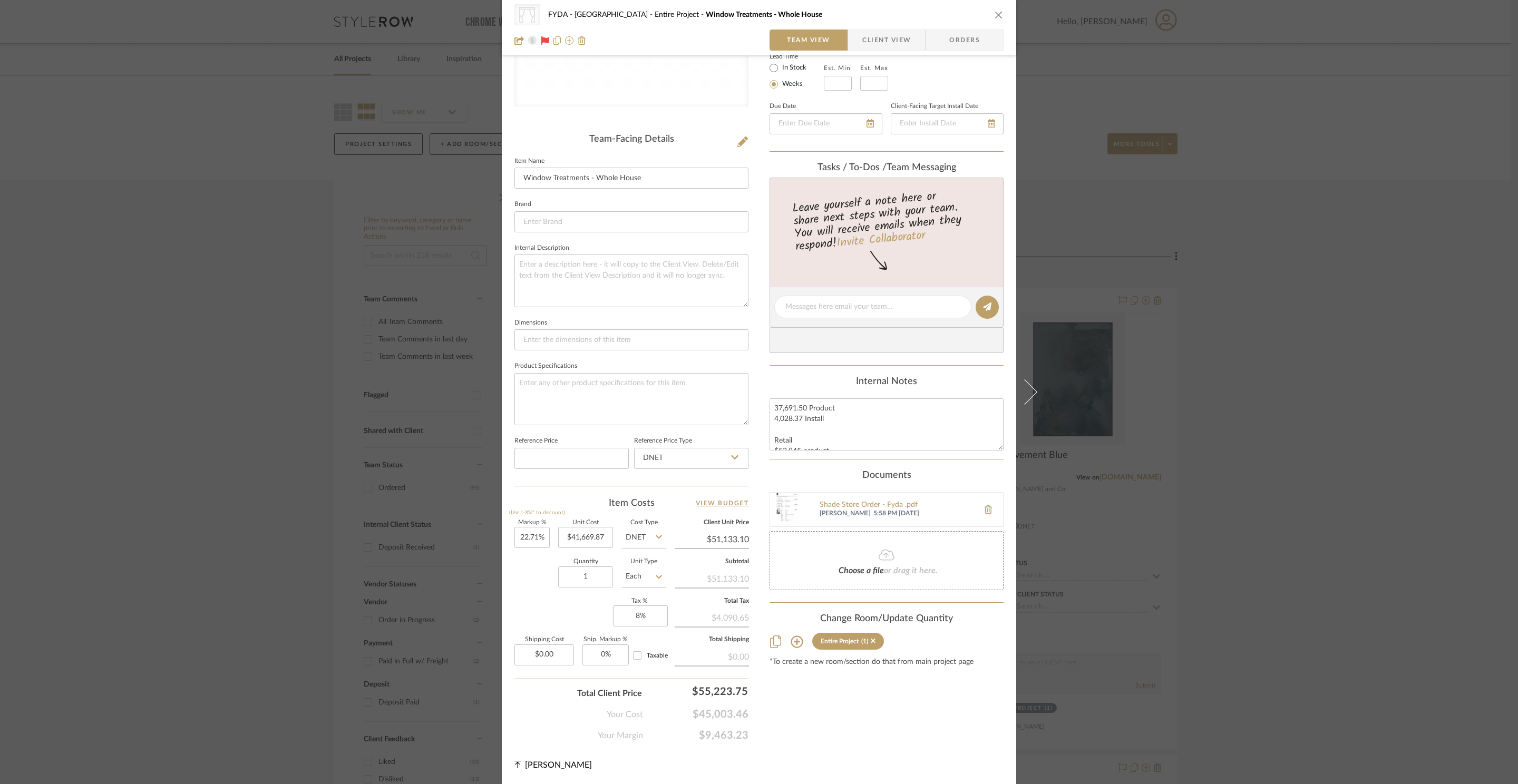
click at [683, 713] on div "CategoryIconFabrics Created with Sketch. Shades FYDA - 655 City Park Entire Pro…" at bounding box center [759, 298] width 514 height 971
copy span "$45,003.46"
click at [753, 690] on div "CategoryIconFabrics Created with Sketch. Shades FYDA - 655 City Park Entire Pro…" at bounding box center [759, 298] width 514 height 971
drag, startPoint x: 748, startPoint y: 692, endPoint x: 695, endPoint y: 689, distance: 53.1
drag, startPoint x: 747, startPoint y: 688, endPoint x: 687, endPoint y: 689, distance: 60.0
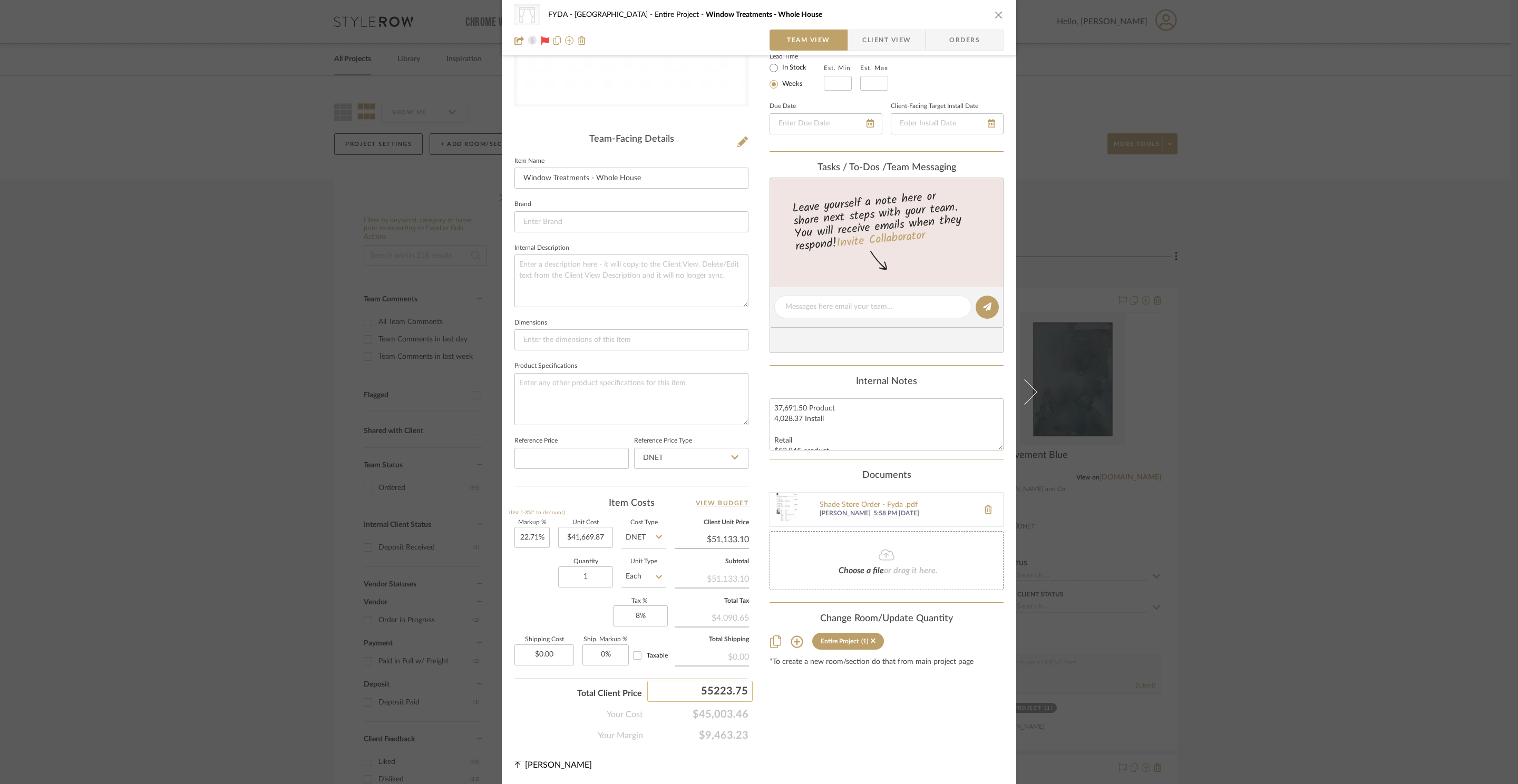
click at [687, 689] on input "55223.75" at bounding box center [699, 692] width 105 height 21
click at [996, 11] on icon "close" at bounding box center [999, 15] width 8 height 8
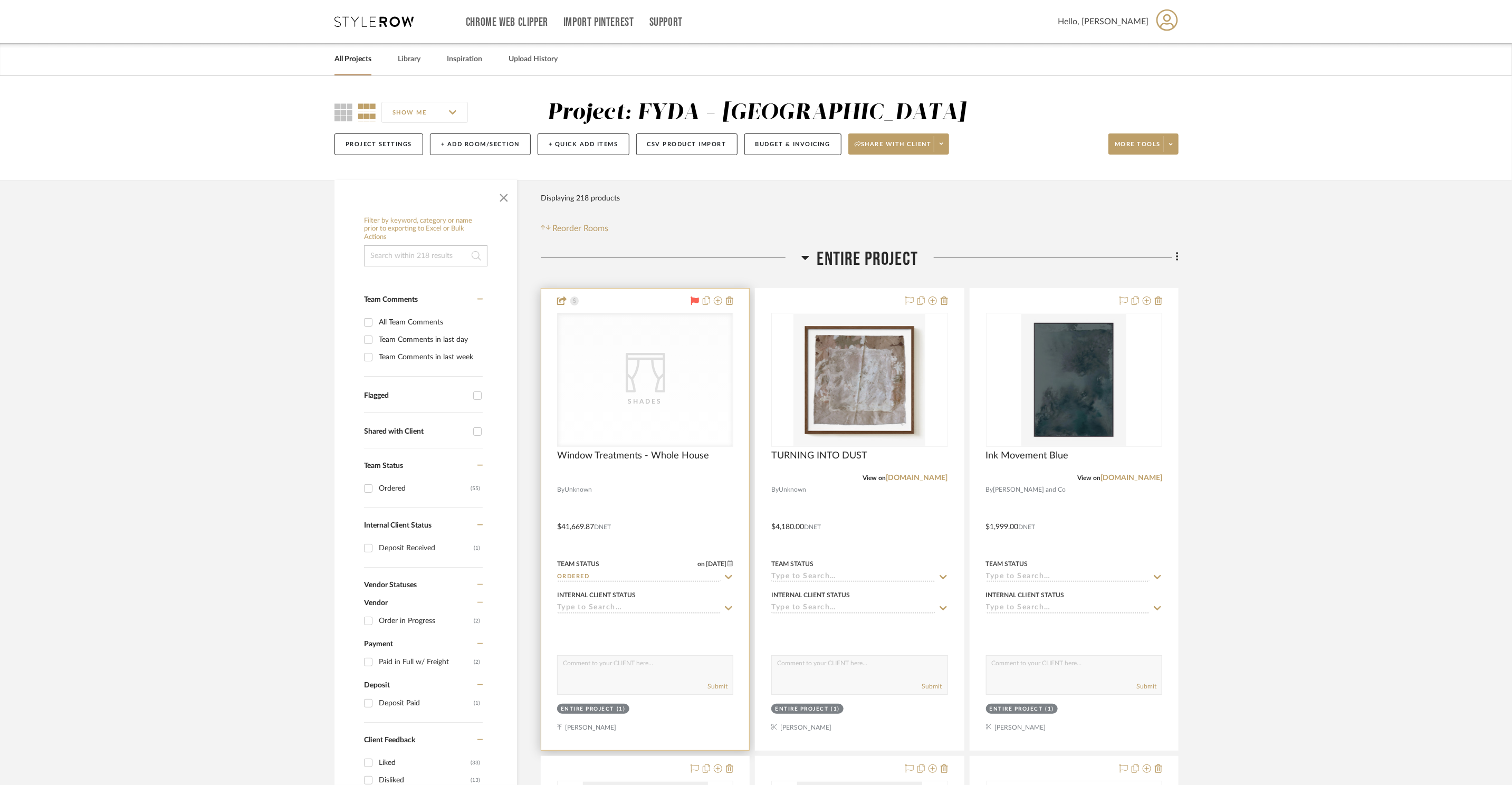
click at [687, 377] on div "CategoryIconFabrics Created with Sketch. Shades" at bounding box center [645, 379] width 175 height 133
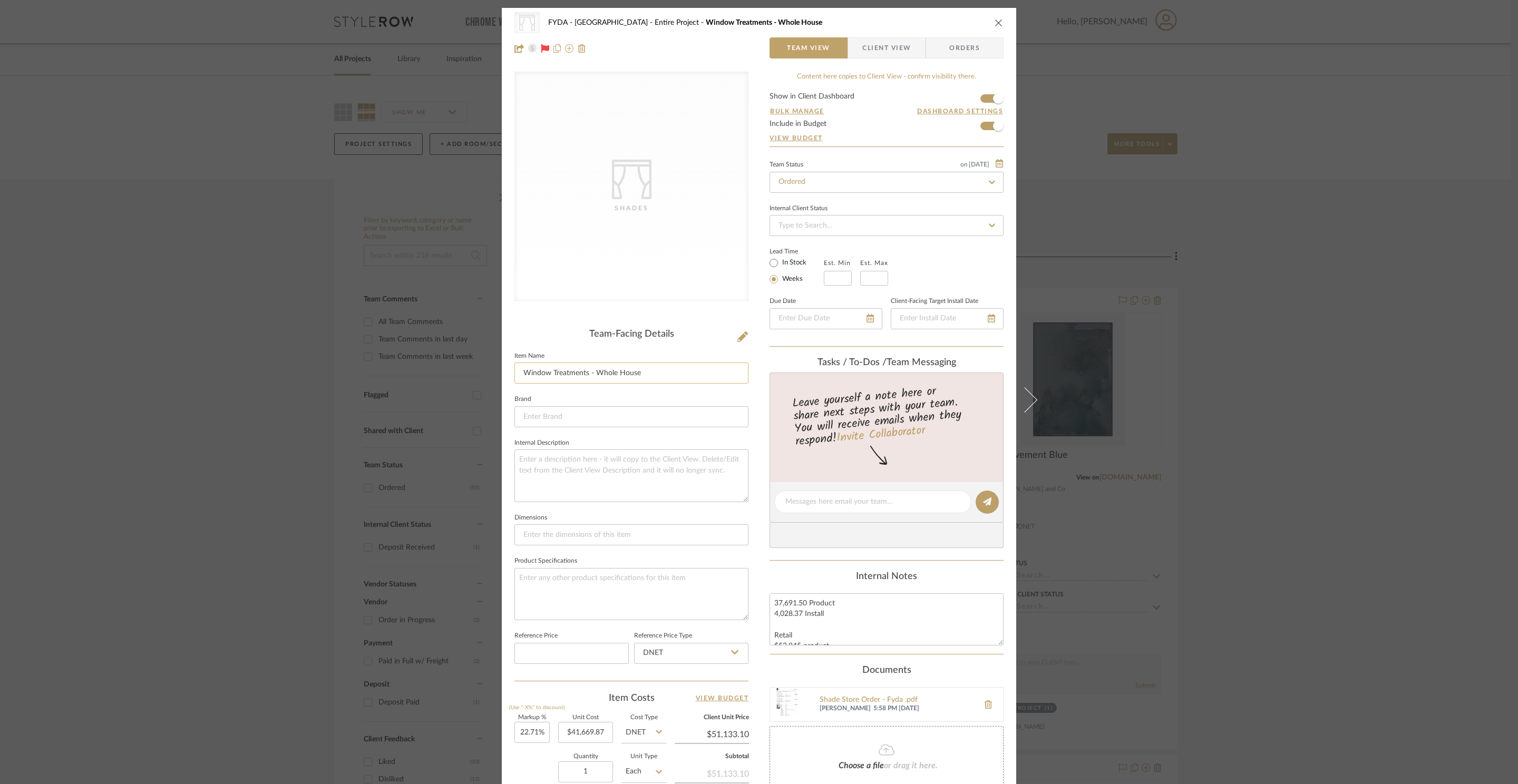
click at [520, 368] on input "Window Treatments - Whole House" at bounding box center [631, 373] width 234 height 21
type input "Shade Store Window Treatments - Whole House"
click at [995, 24] on icon "close" at bounding box center [999, 22] width 8 height 8
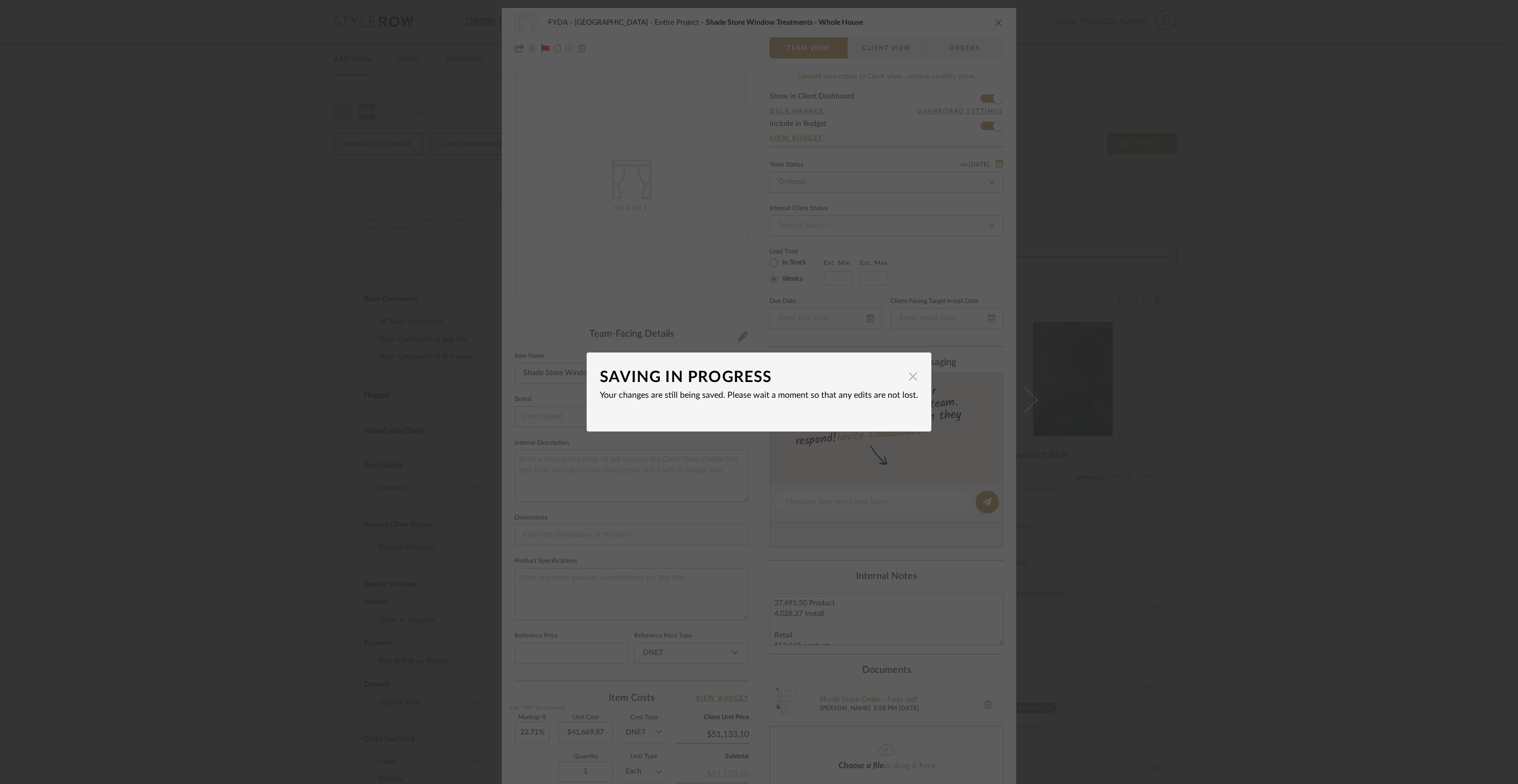
click at [912, 373] on span "button" at bounding box center [913, 376] width 21 height 21
